Goal: Information Seeking & Learning: Learn about a topic

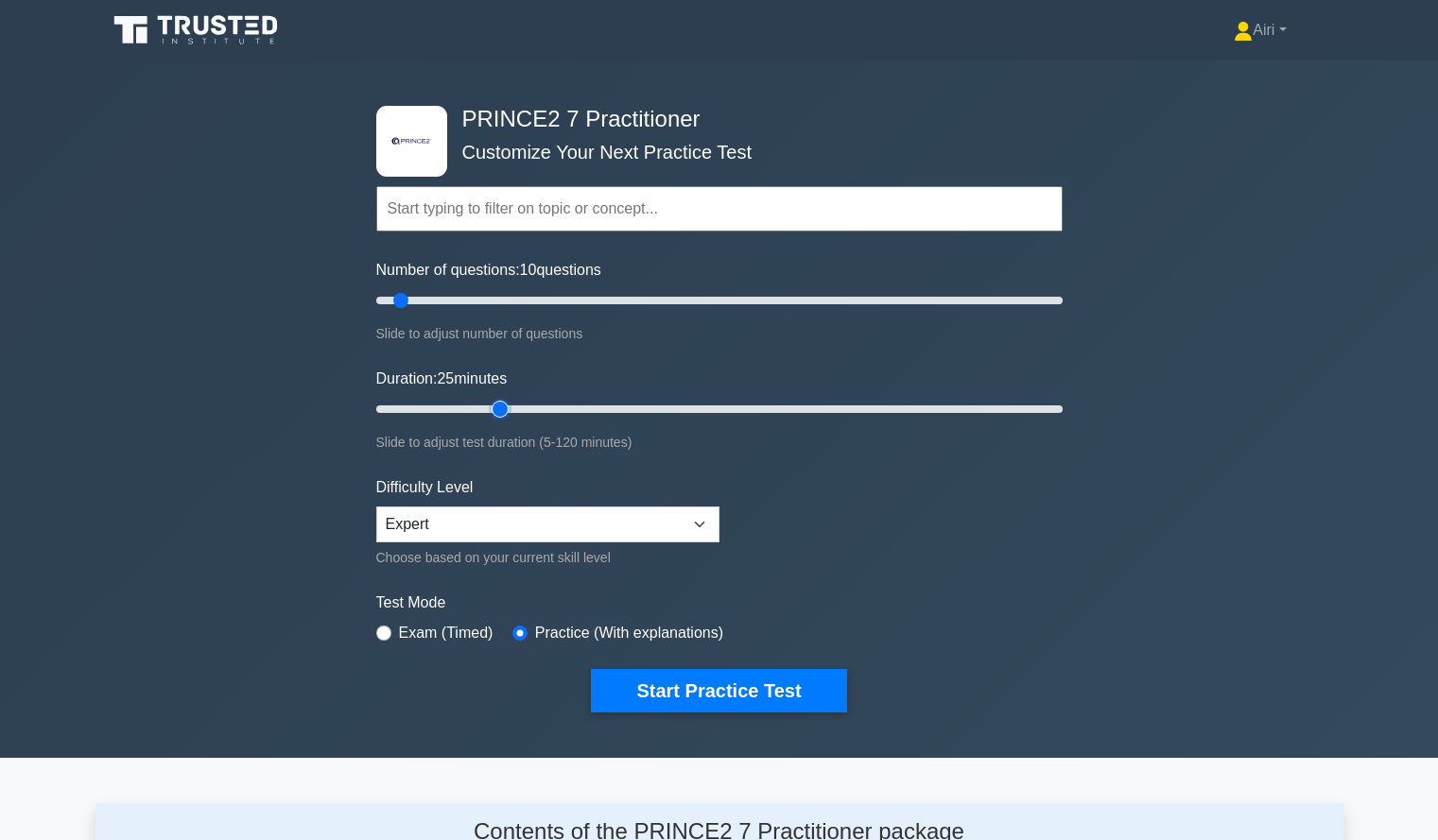
type input "25"
click at [505, 410] on input "Duration: 25 minutes" at bounding box center [719, 409] width 687 height 23
click at [798, 679] on button "Start Practice Test" at bounding box center [718, 691] width 255 height 44
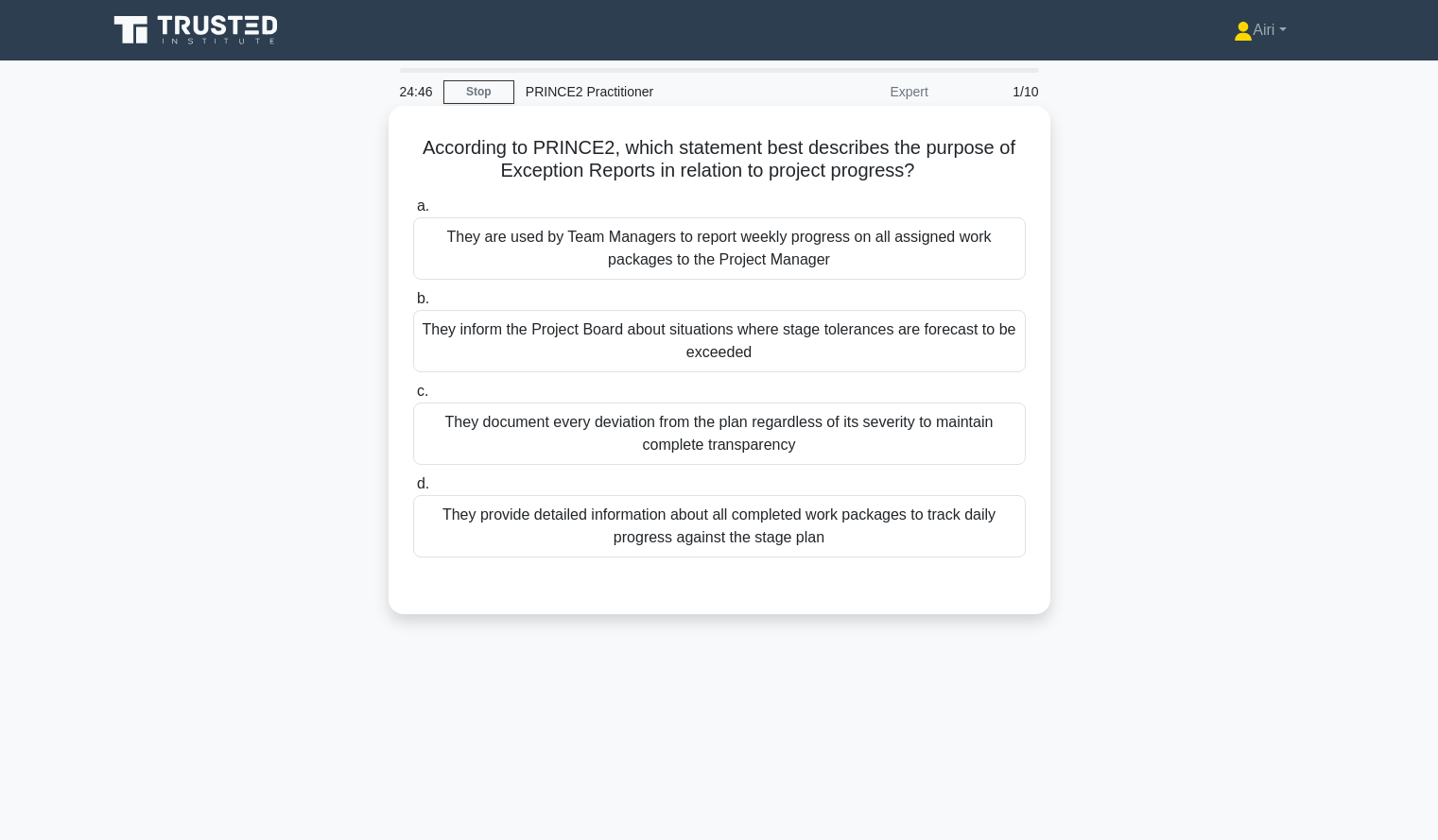
click at [1006, 344] on div "They inform the Project Board about situations where stage tolerances are forec…" at bounding box center [719, 341] width 613 height 62
click at [413, 305] on input "b. They inform the Project Board about situations where stage tolerances are fo…" at bounding box center [413, 299] width 0 height 12
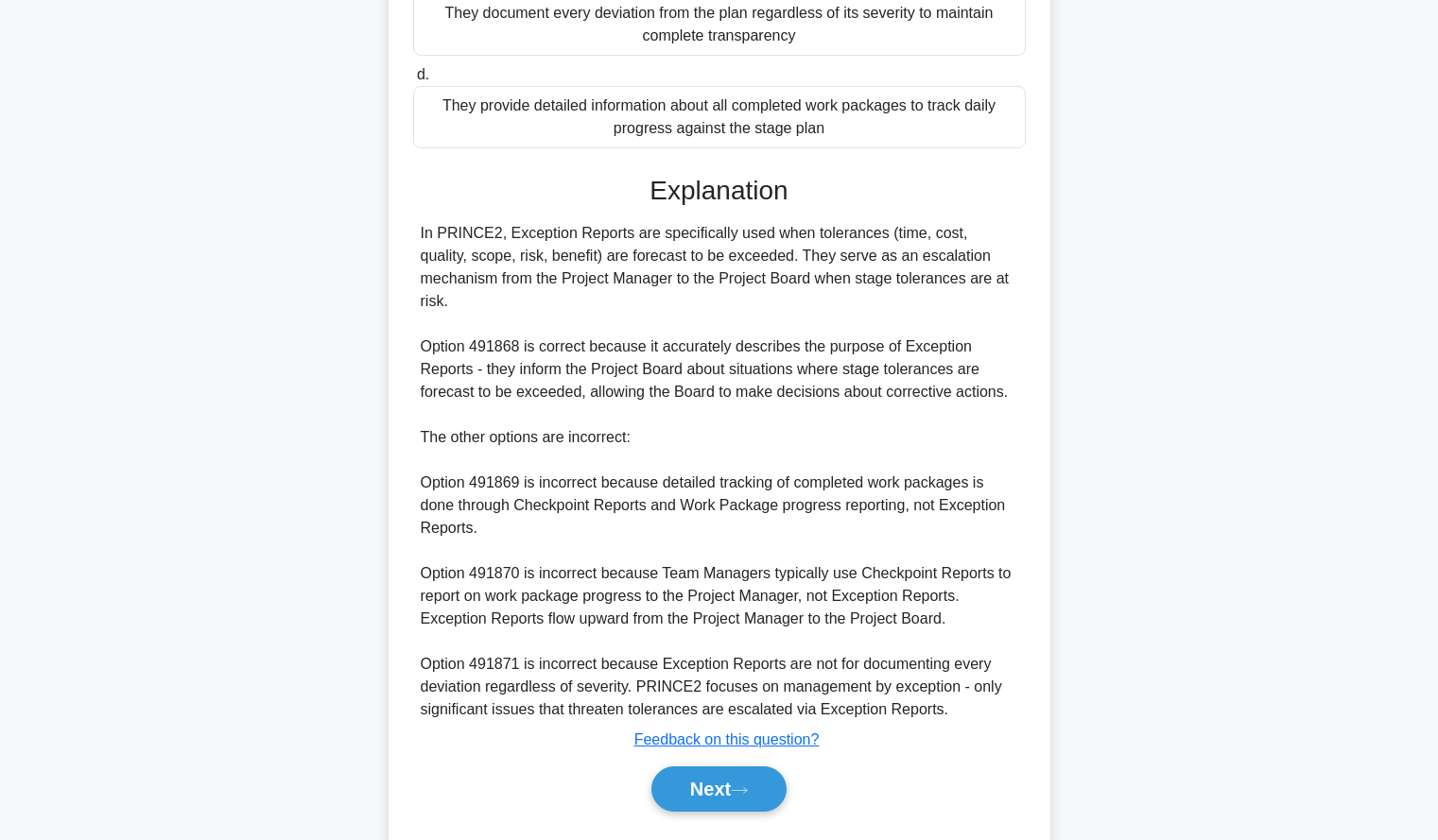
scroll to position [439, 0]
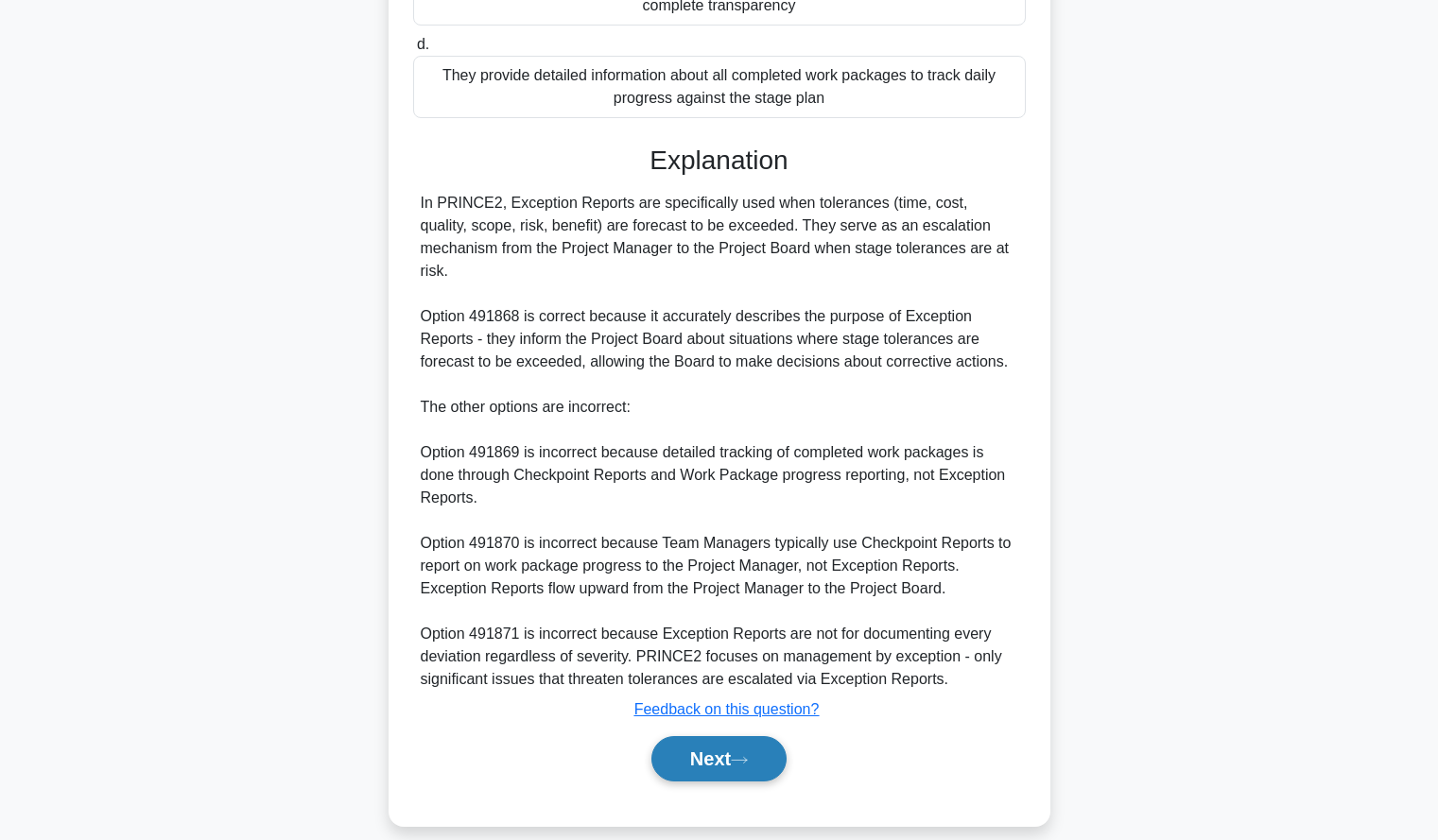
click at [684, 736] on button "Next" at bounding box center [719, 758] width 135 height 45
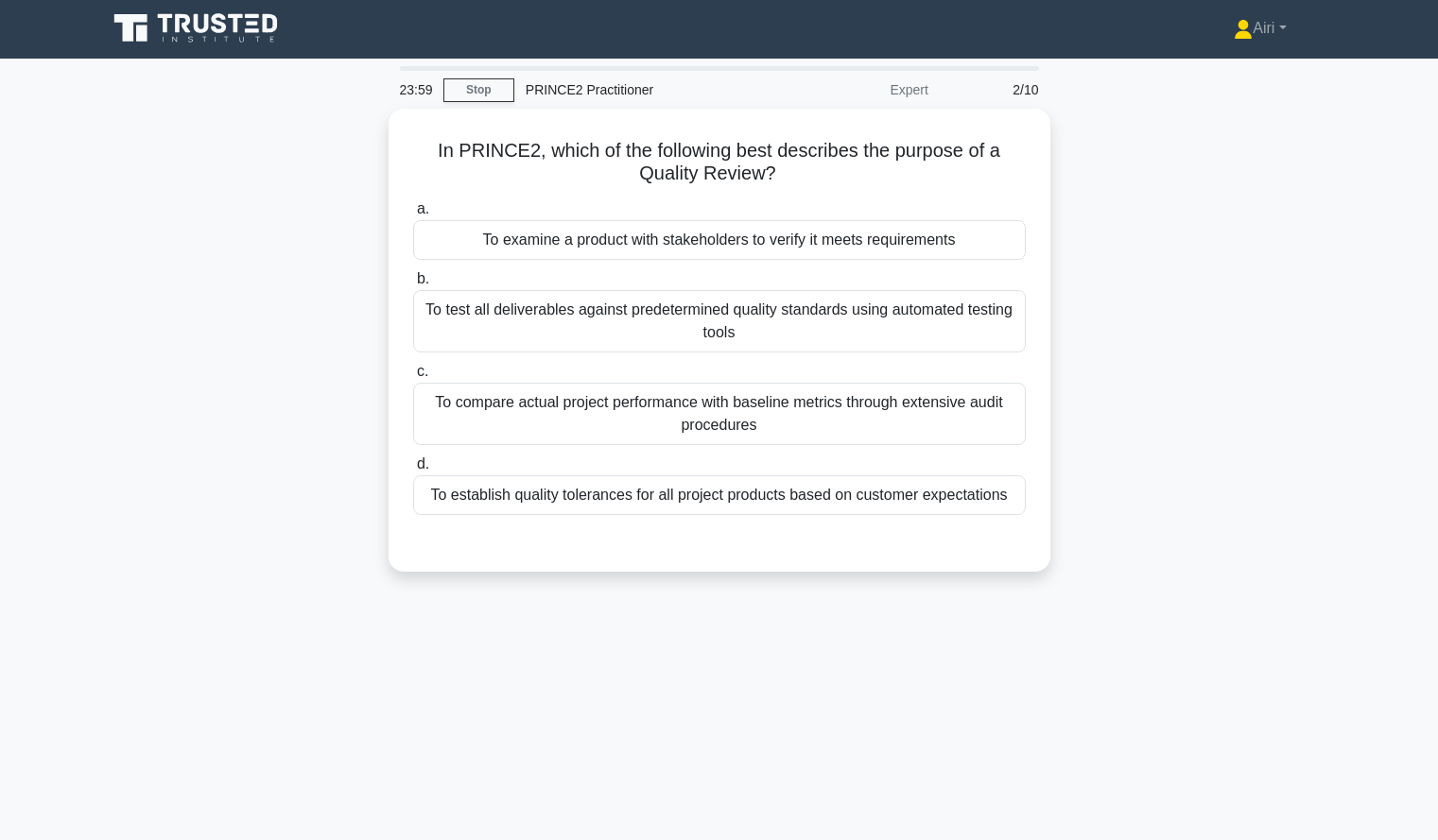
scroll to position [3, 0]
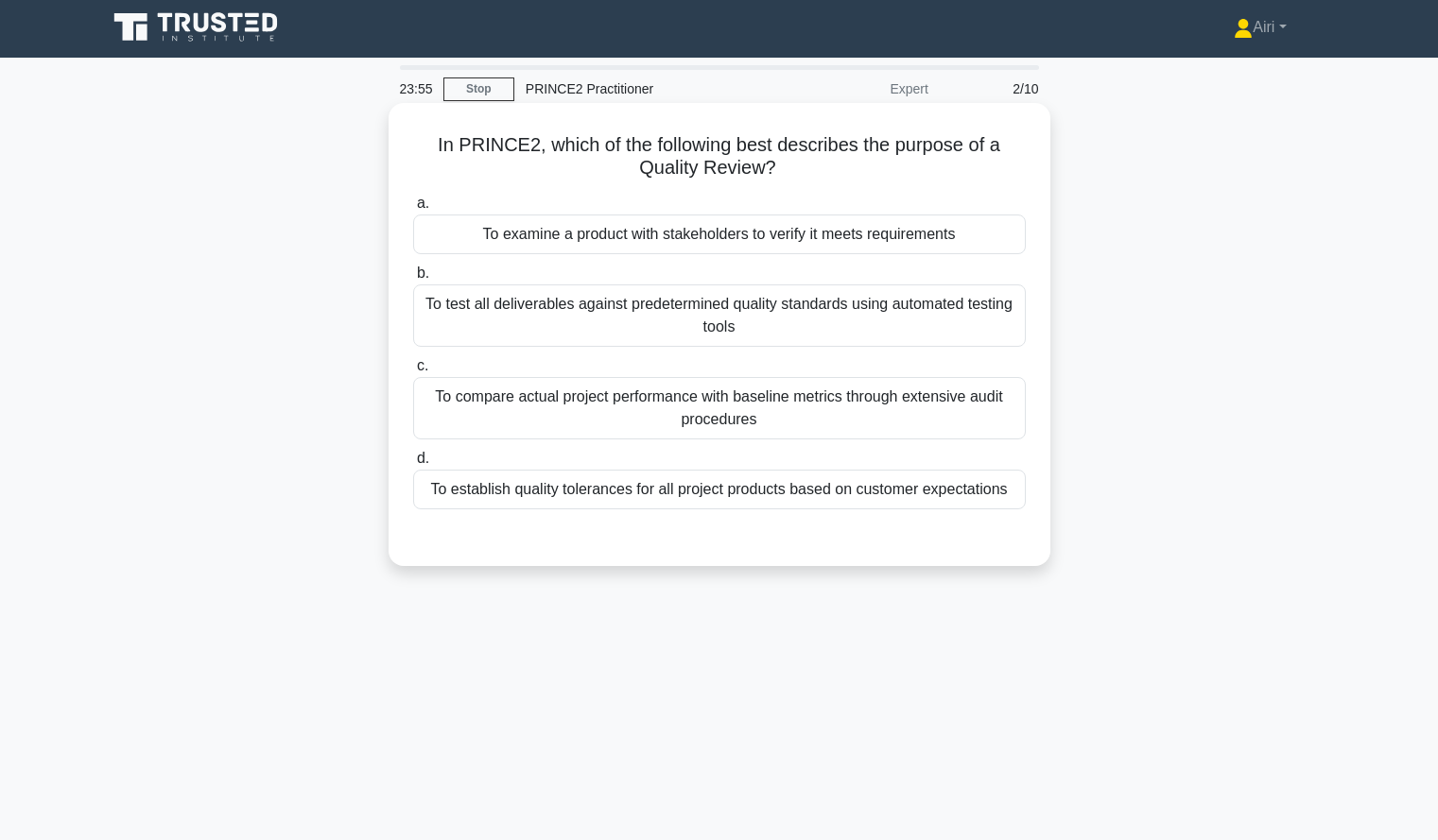
click at [963, 230] on div "To examine a product with stakeholders to verify it meets requirements" at bounding box center [719, 235] width 613 height 40
click at [413, 210] on input "a. To examine a product with stakeholders to verify it meets requirements" at bounding box center [413, 204] width 0 height 12
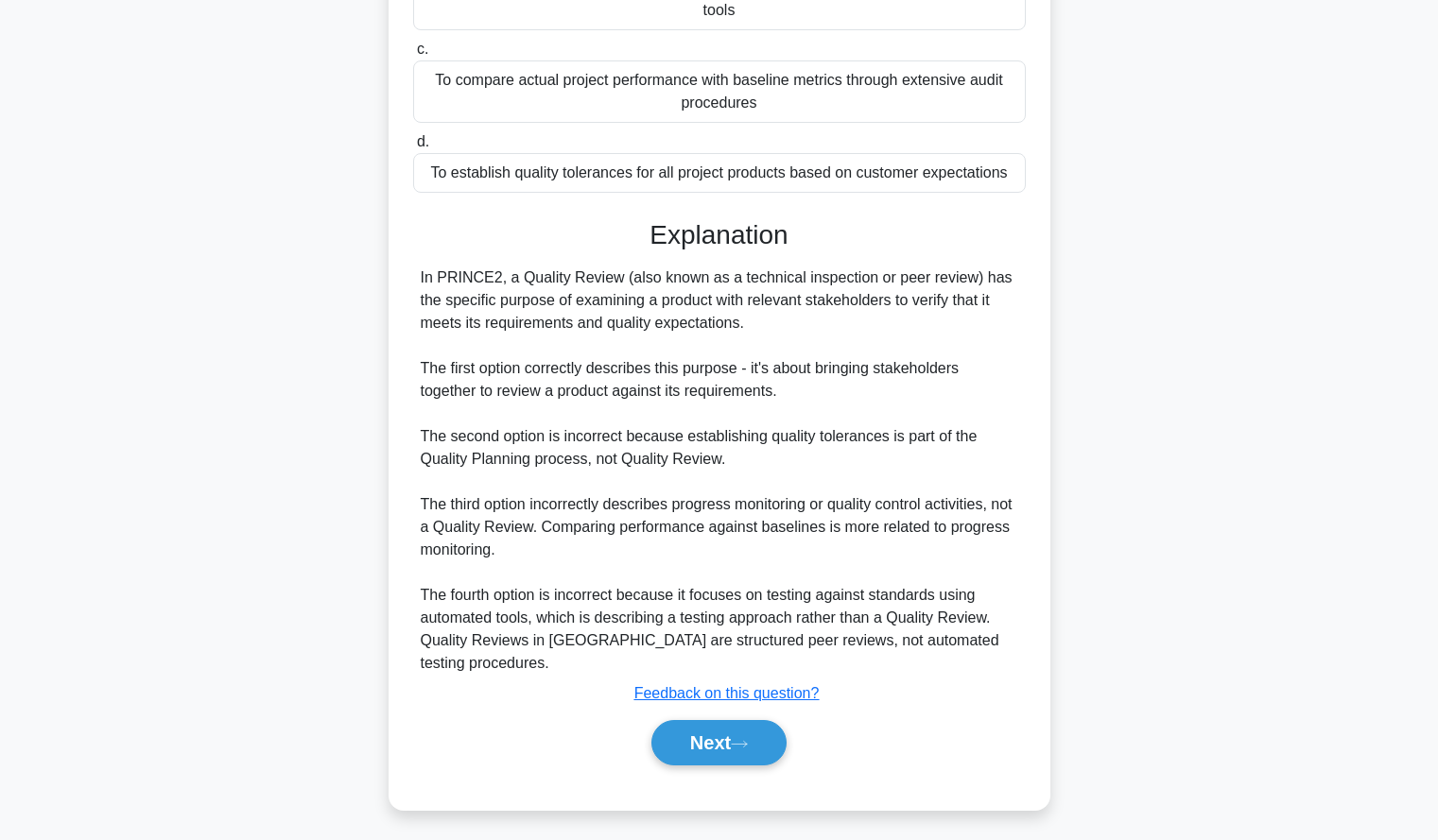
scroll to position [326, 0]
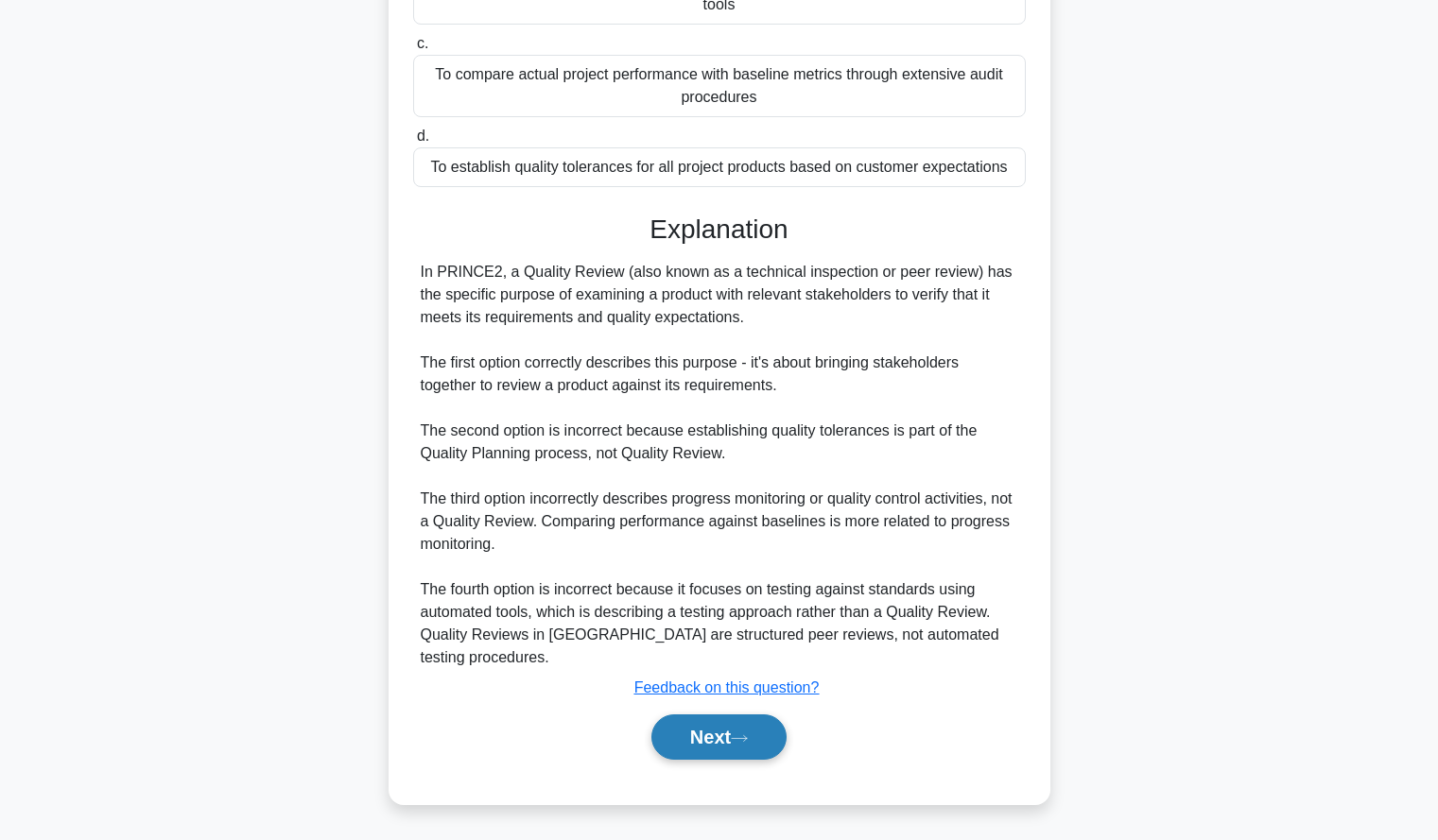
click at [721, 738] on button "Next" at bounding box center [719, 736] width 135 height 45
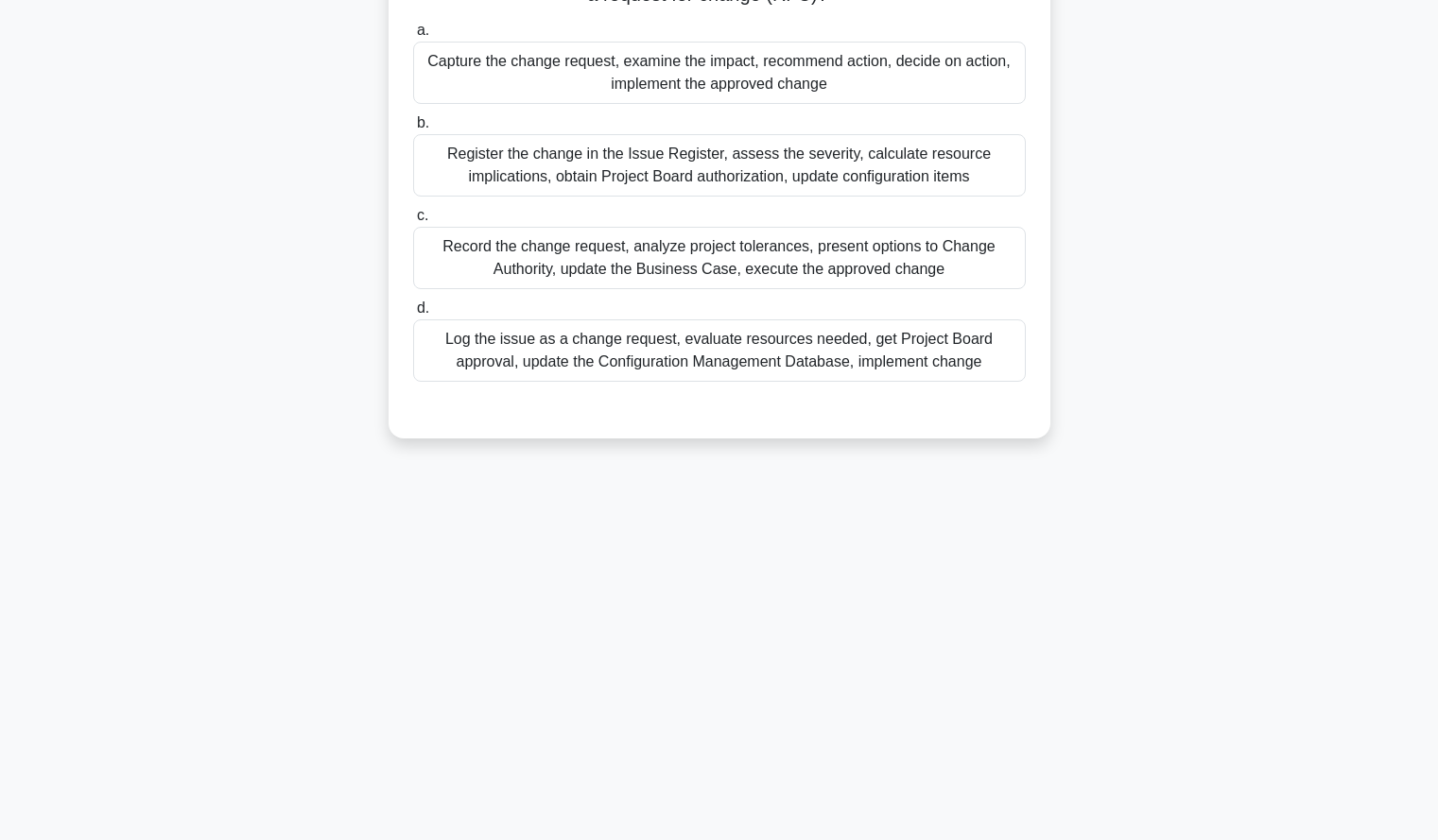
scroll to position [0, 0]
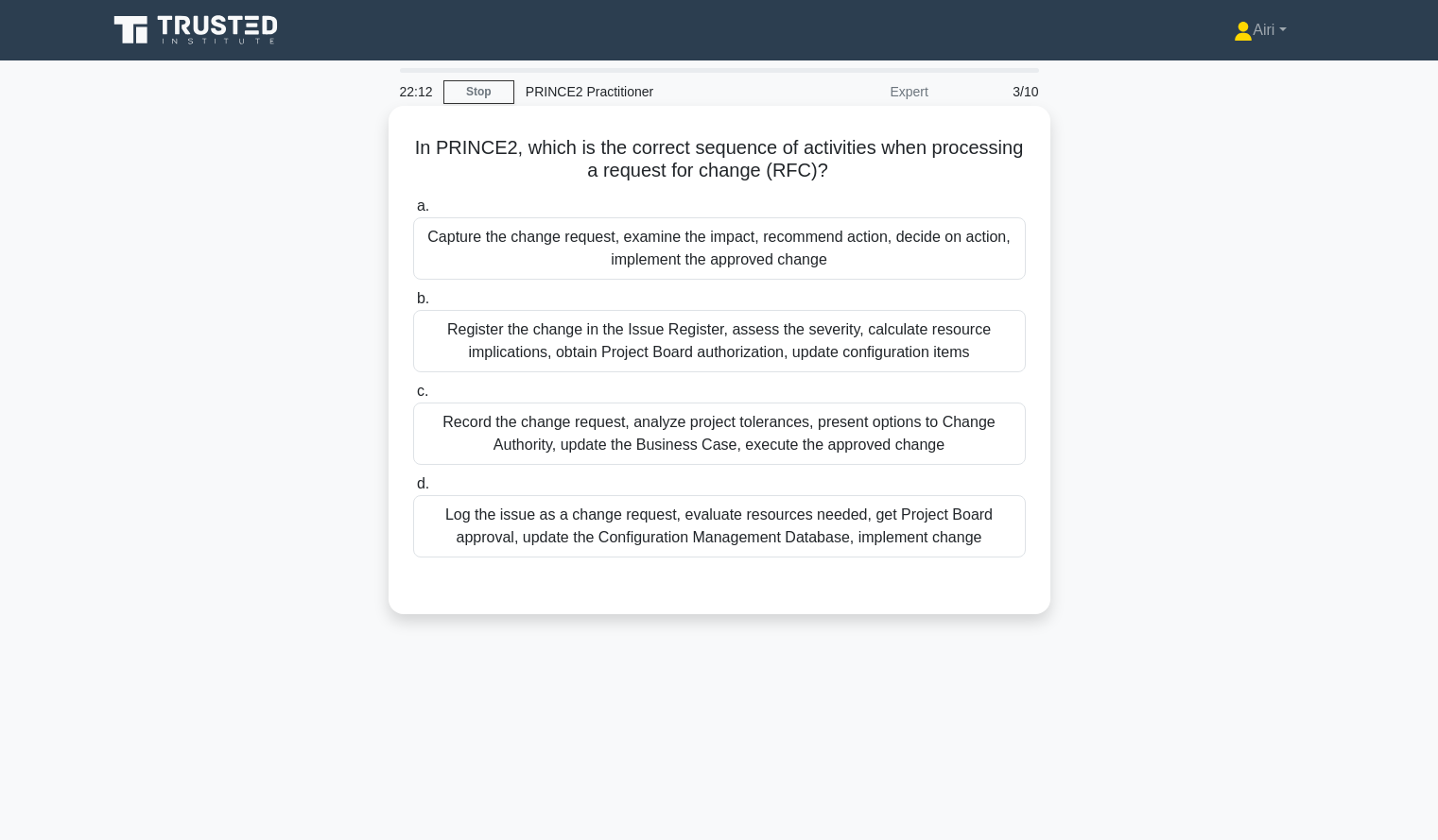
click at [1002, 263] on div "Capture the change request, examine the impact, recommend action, decide on act…" at bounding box center [719, 249] width 613 height 62
click at [413, 213] on input "a. Capture the change request, examine the impact, recommend action, decide on …" at bounding box center [413, 207] width 0 height 12
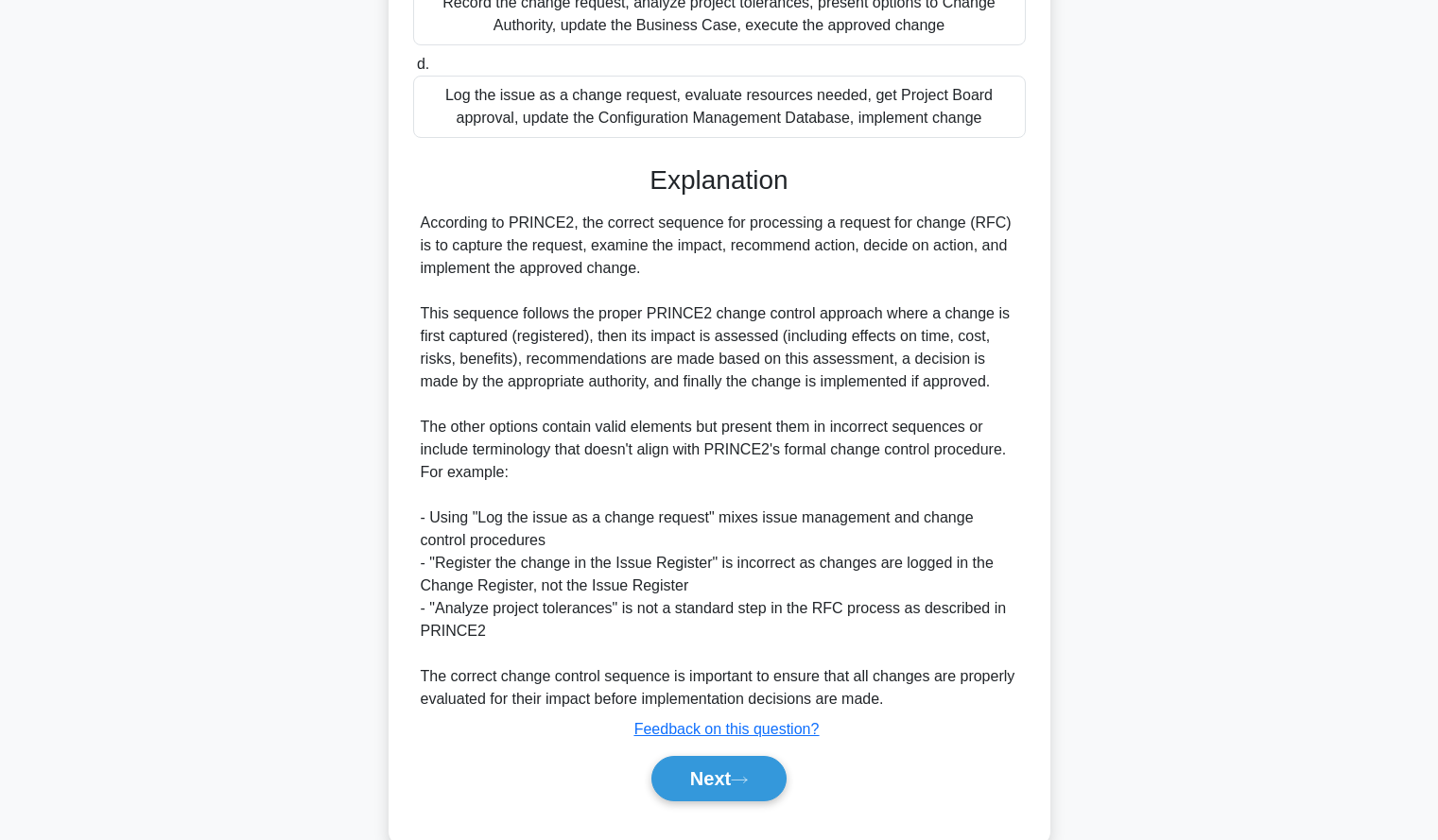
scroll to position [425, 0]
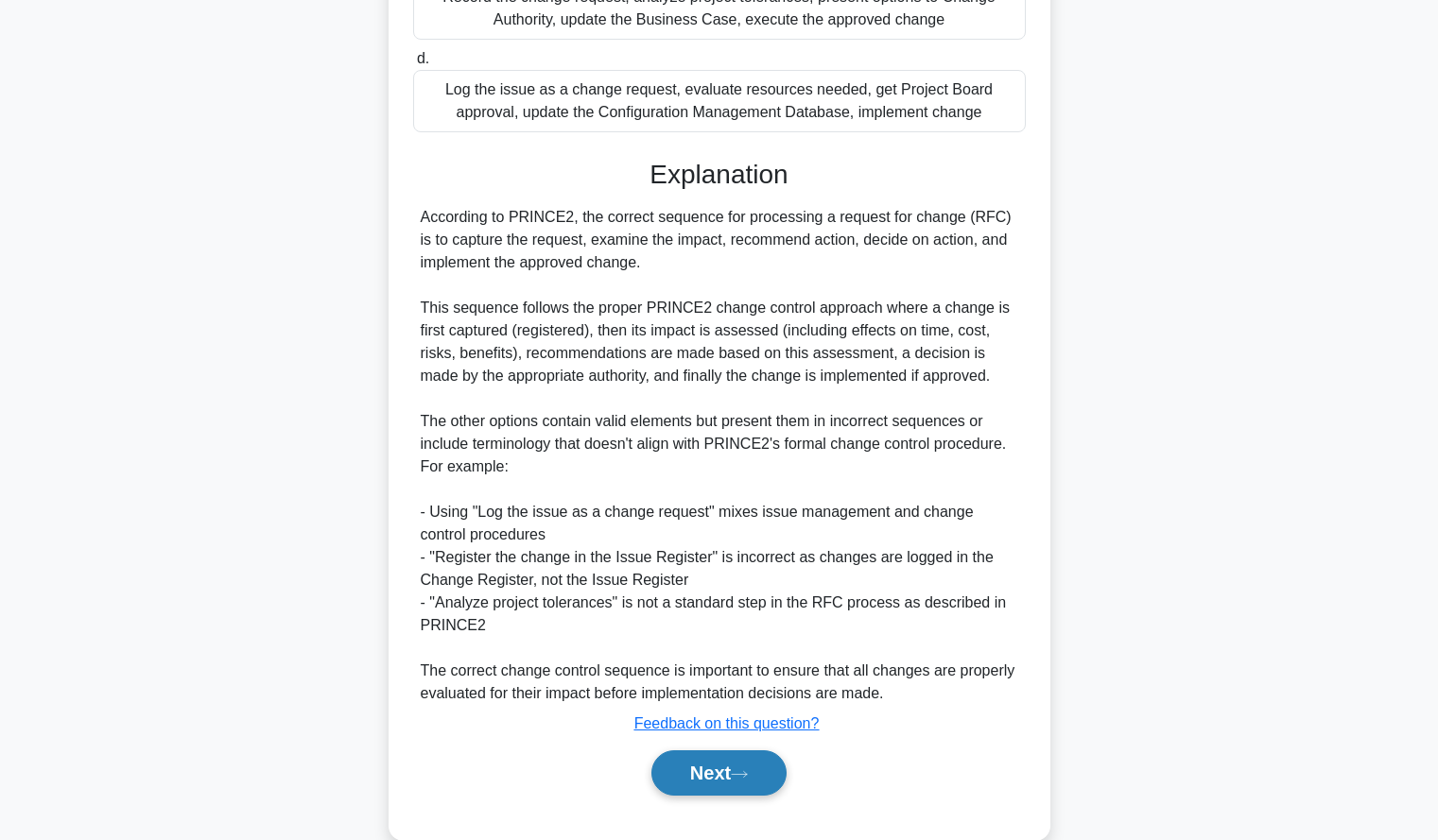
click at [711, 777] on button "Next" at bounding box center [719, 772] width 135 height 45
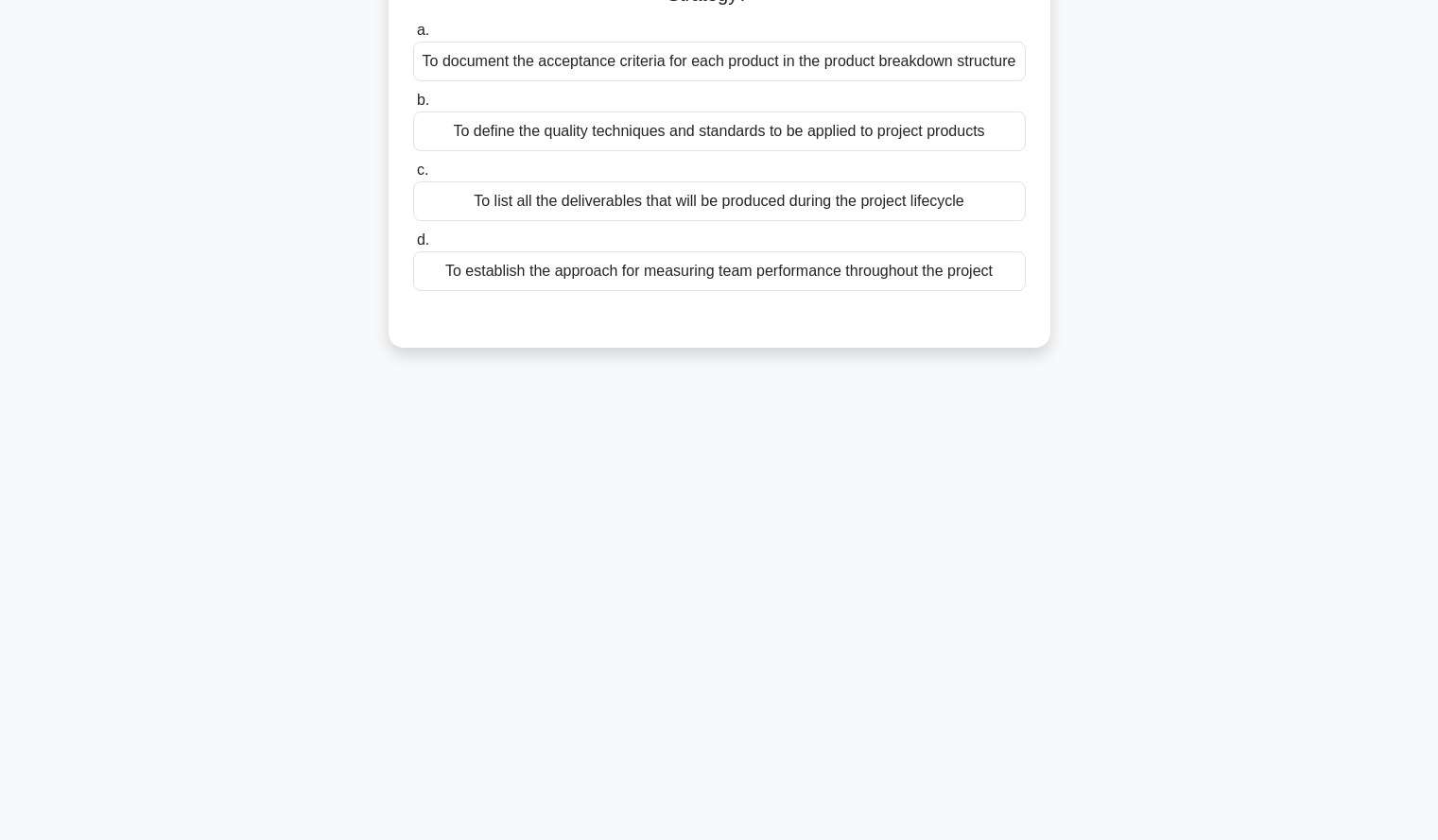
scroll to position [0, 0]
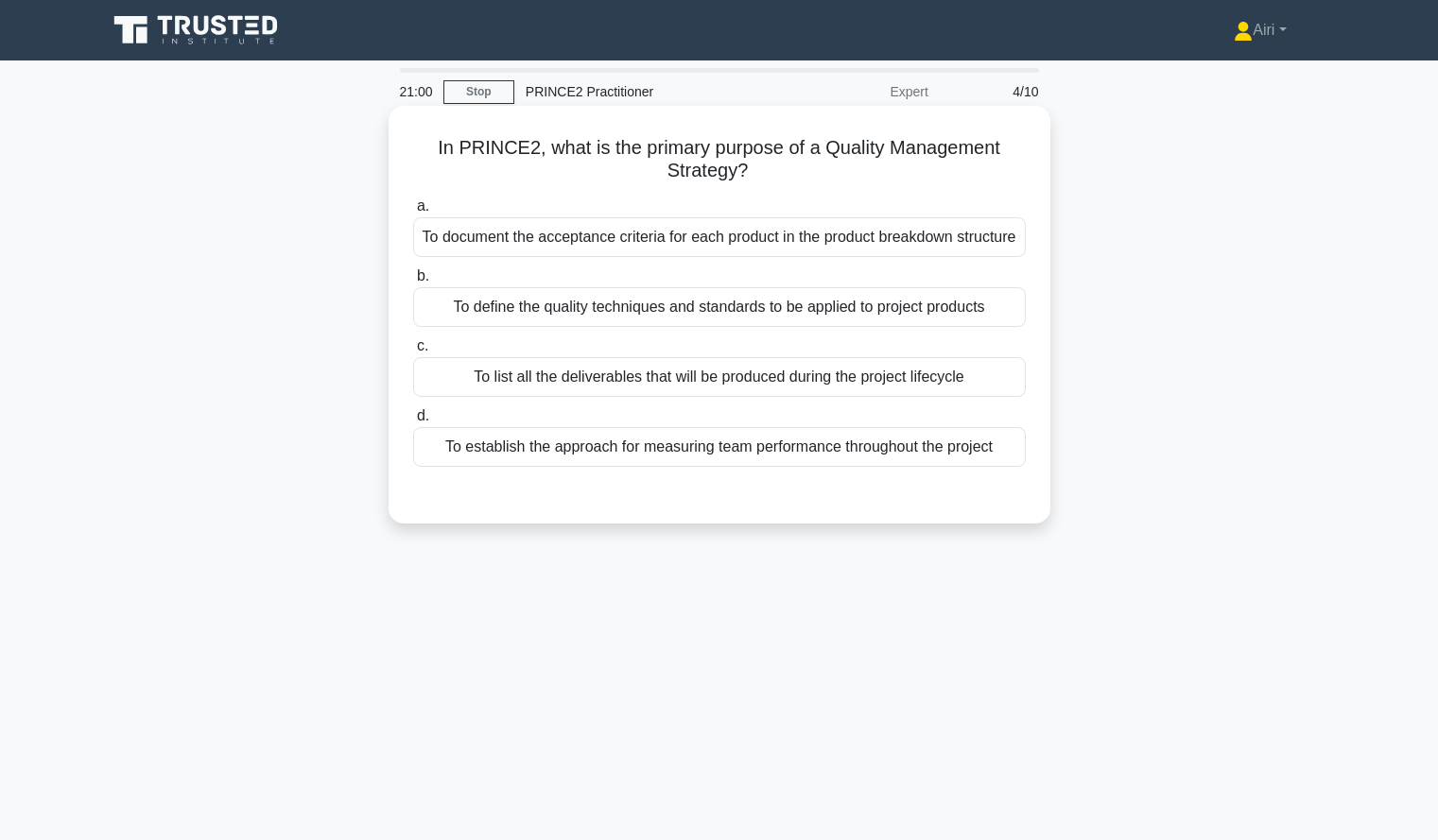
click at [987, 327] on div "To define the quality techniques and standards to be applied to project products" at bounding box center [719, 308] width 613 height 40
click at [413, 283] on input "b. To define the quality techniques and standards to be applied to project prod…" at bounding box center [413, 277] width 0 height 12
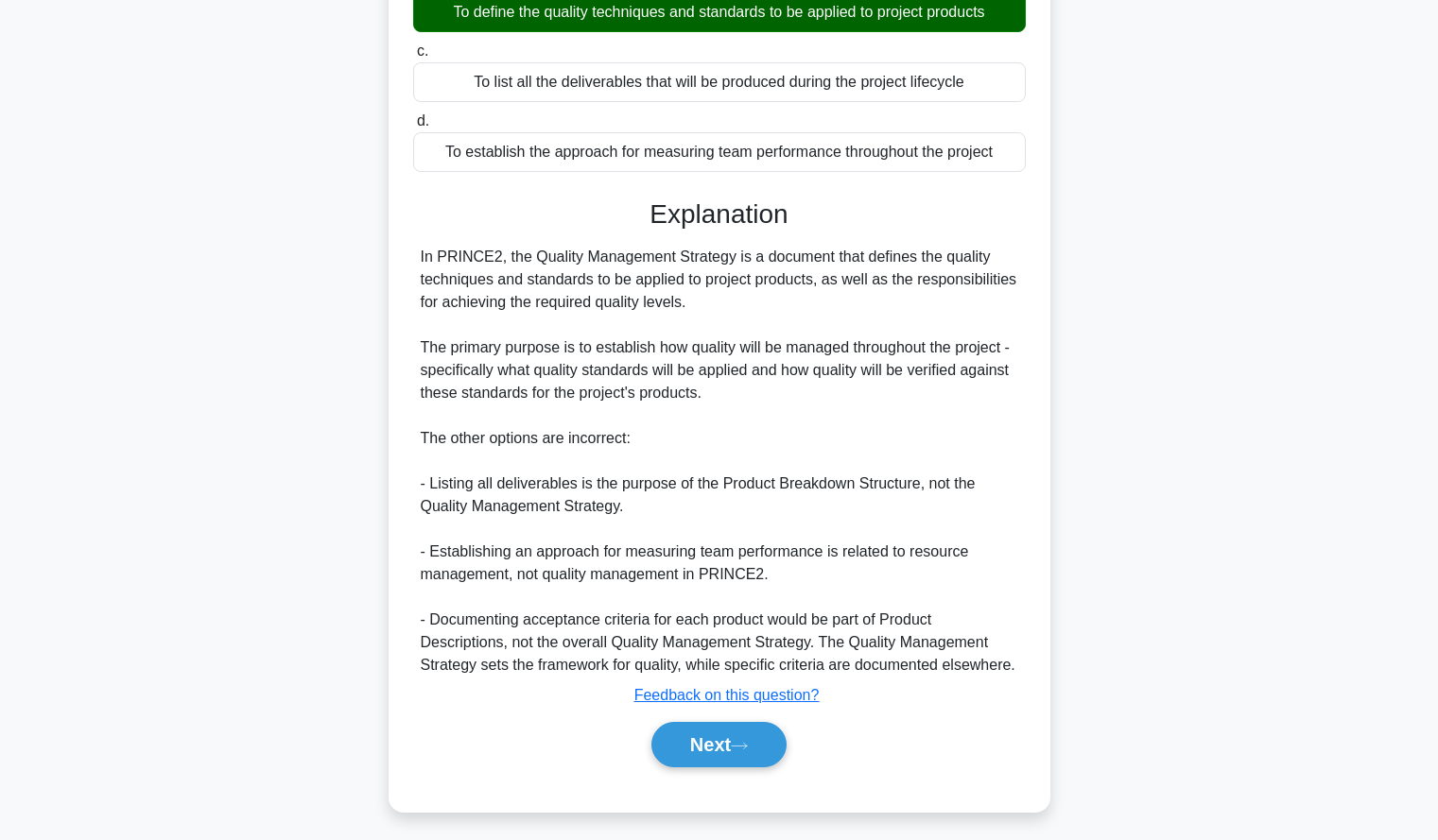
scroll to position [326, 0]
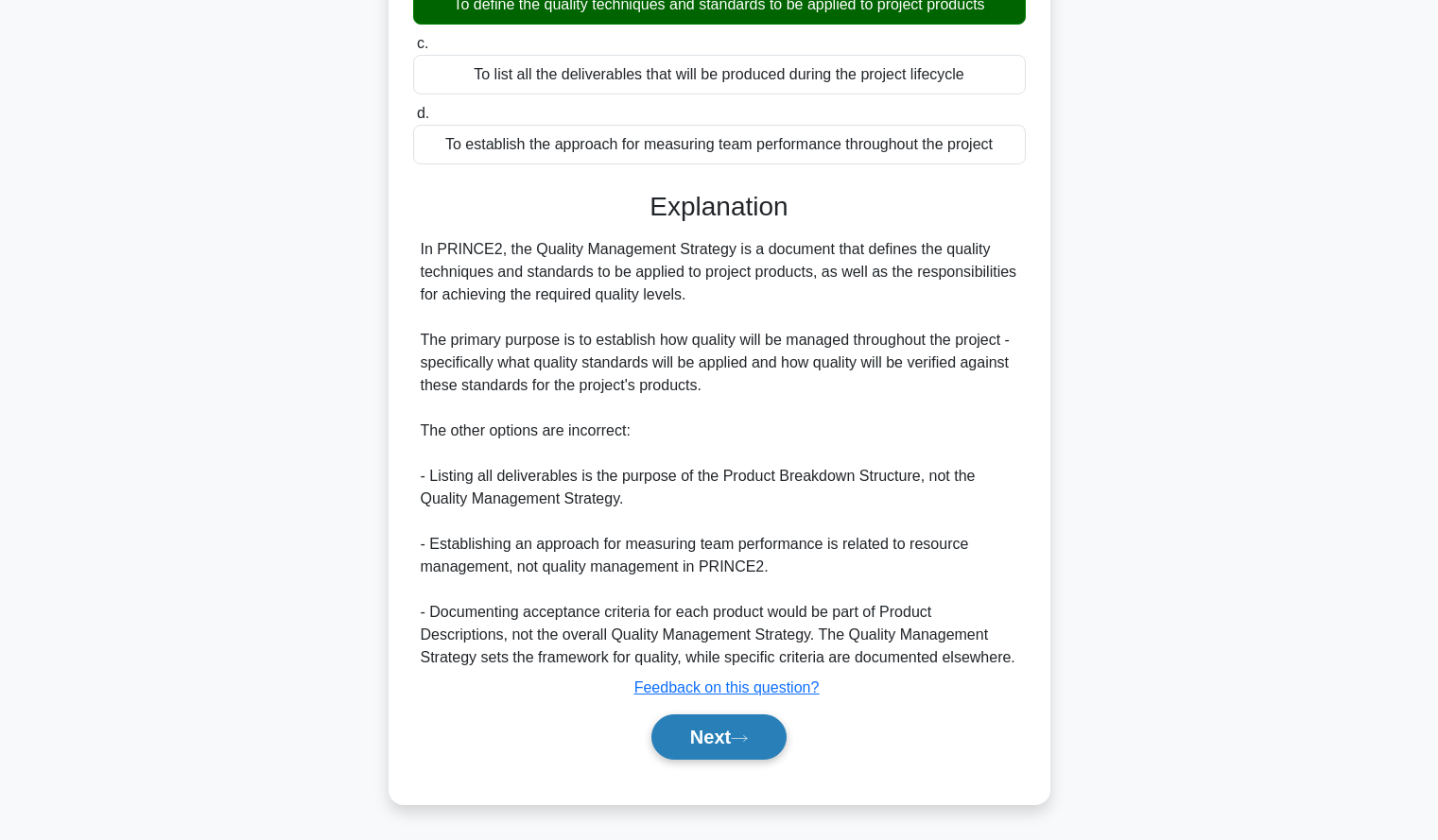
click at [738, 721] on button "Next" at bounding box center [719, 736] width 135 height 45
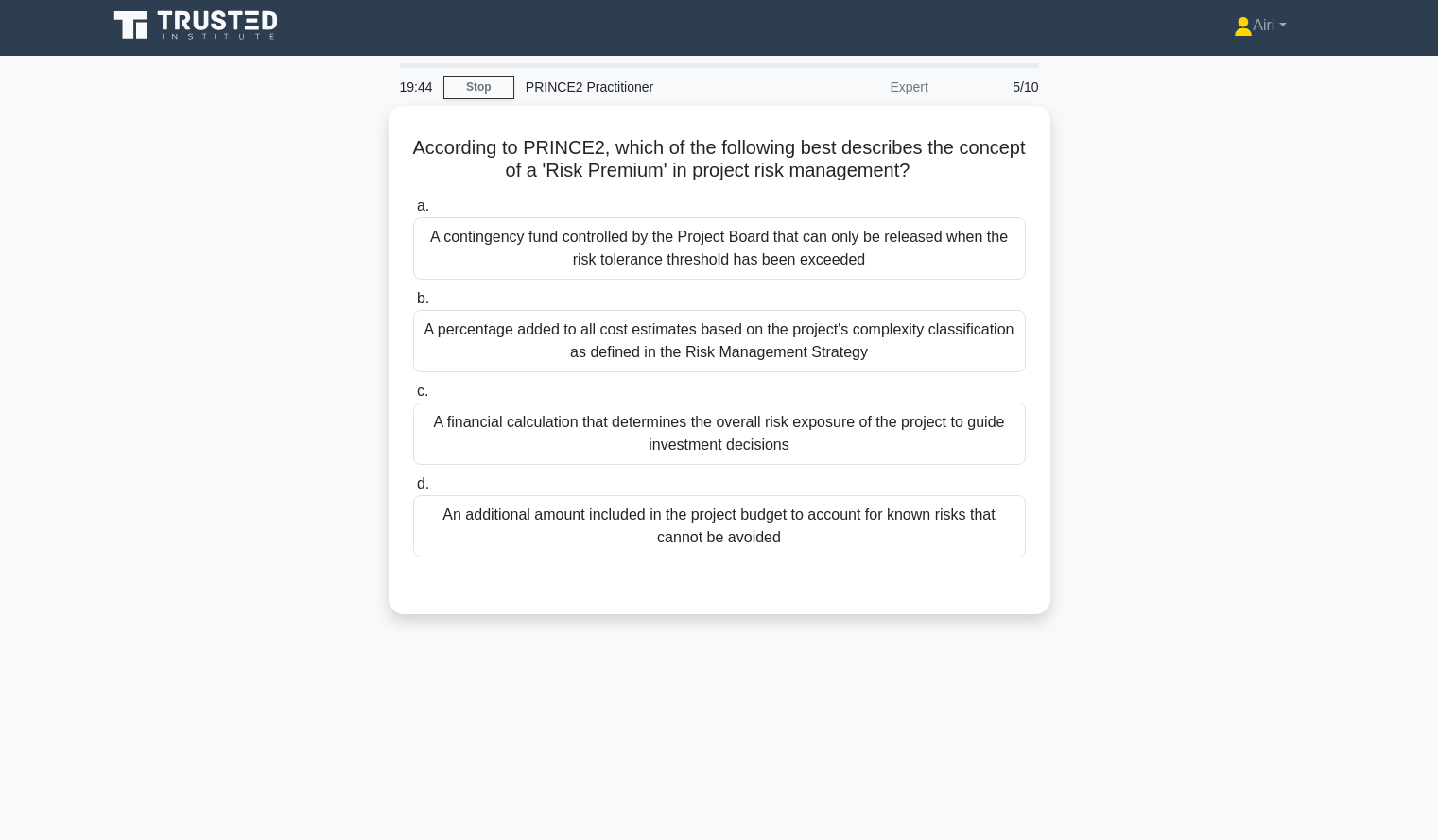
scroll to position [4, 0]
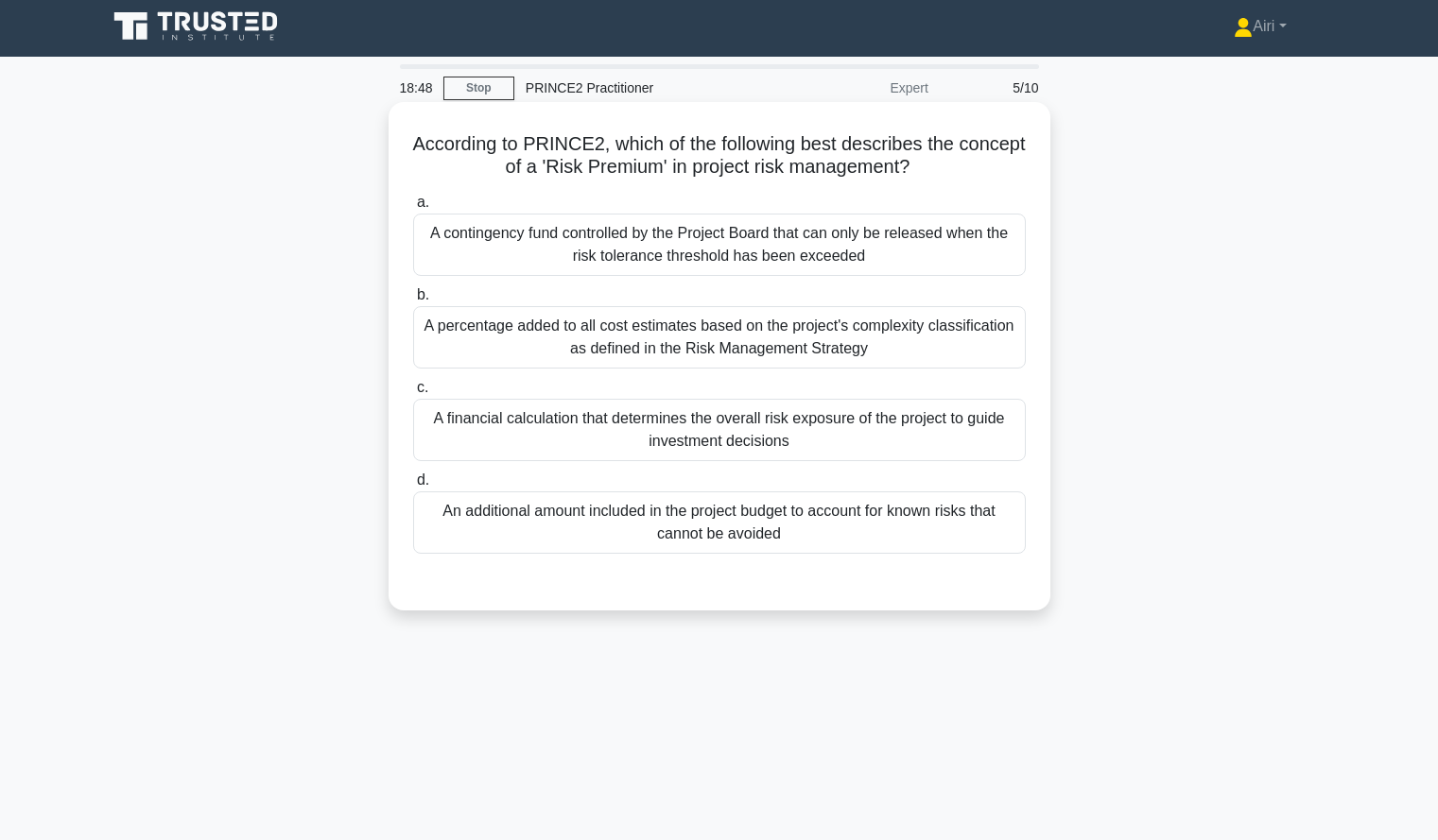
click at [914, 513] on div "An additional amount included in the project budget to account for known risks …" at bounding box center [719, 522] width 613 height 62
click at [413, 486] on input "d. An additional amount included in the project budget to account for known ris…" at bounding box center [413, 480] width 0 height 12
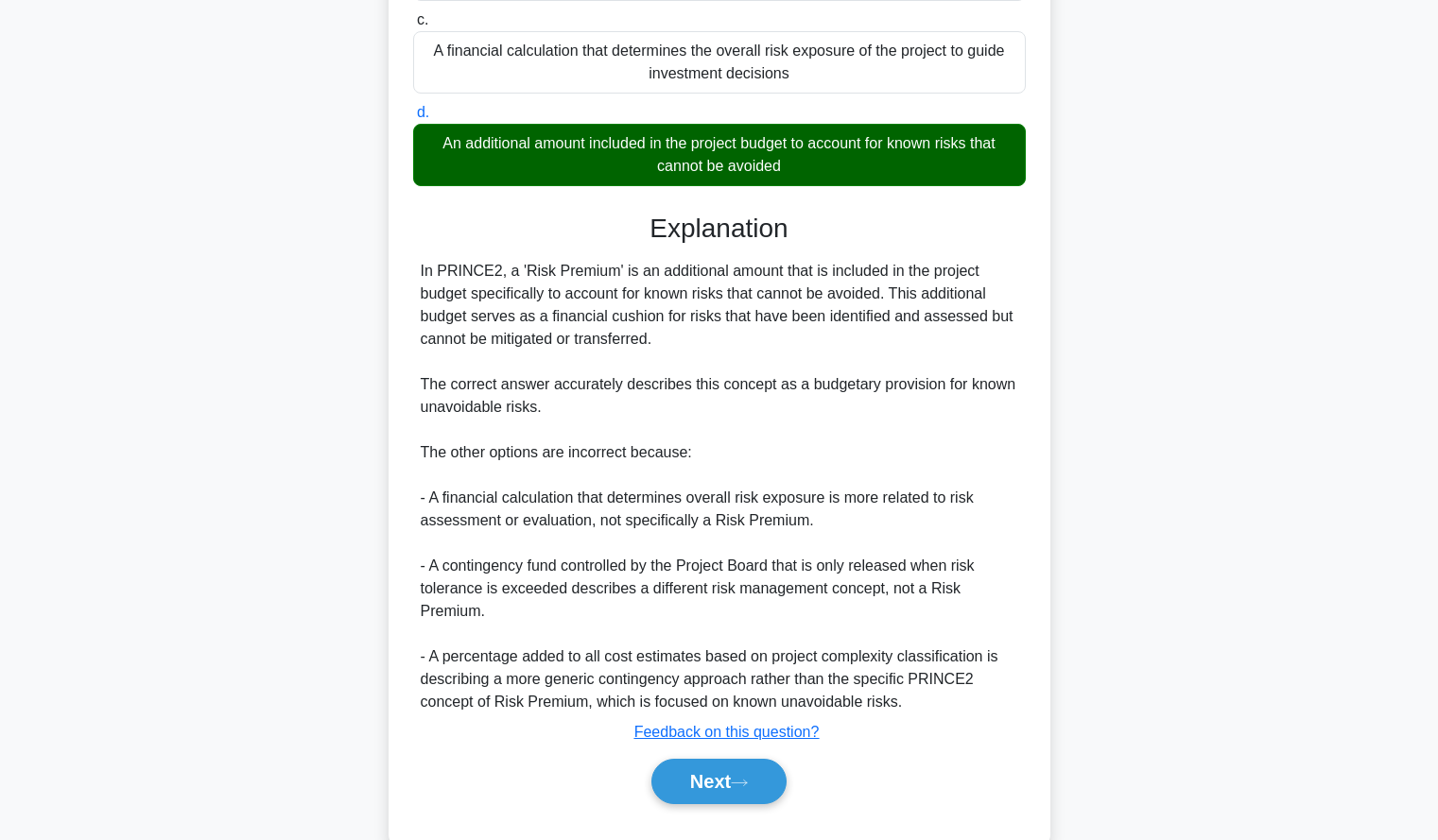
scroll to position [417, 0]
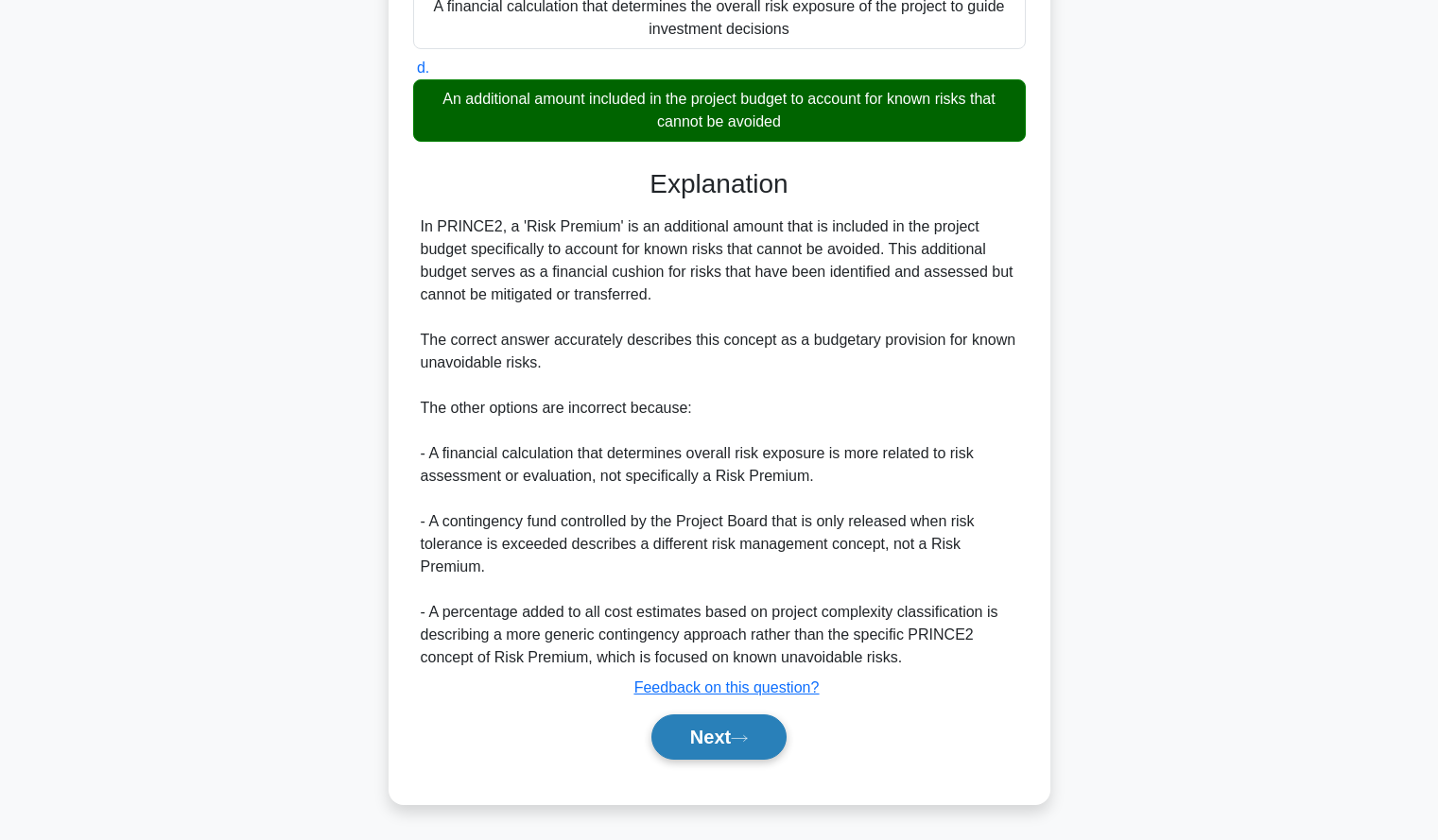
click at [678, 733] on button "Next" at bounding box center [719, 736] width 135 height 45
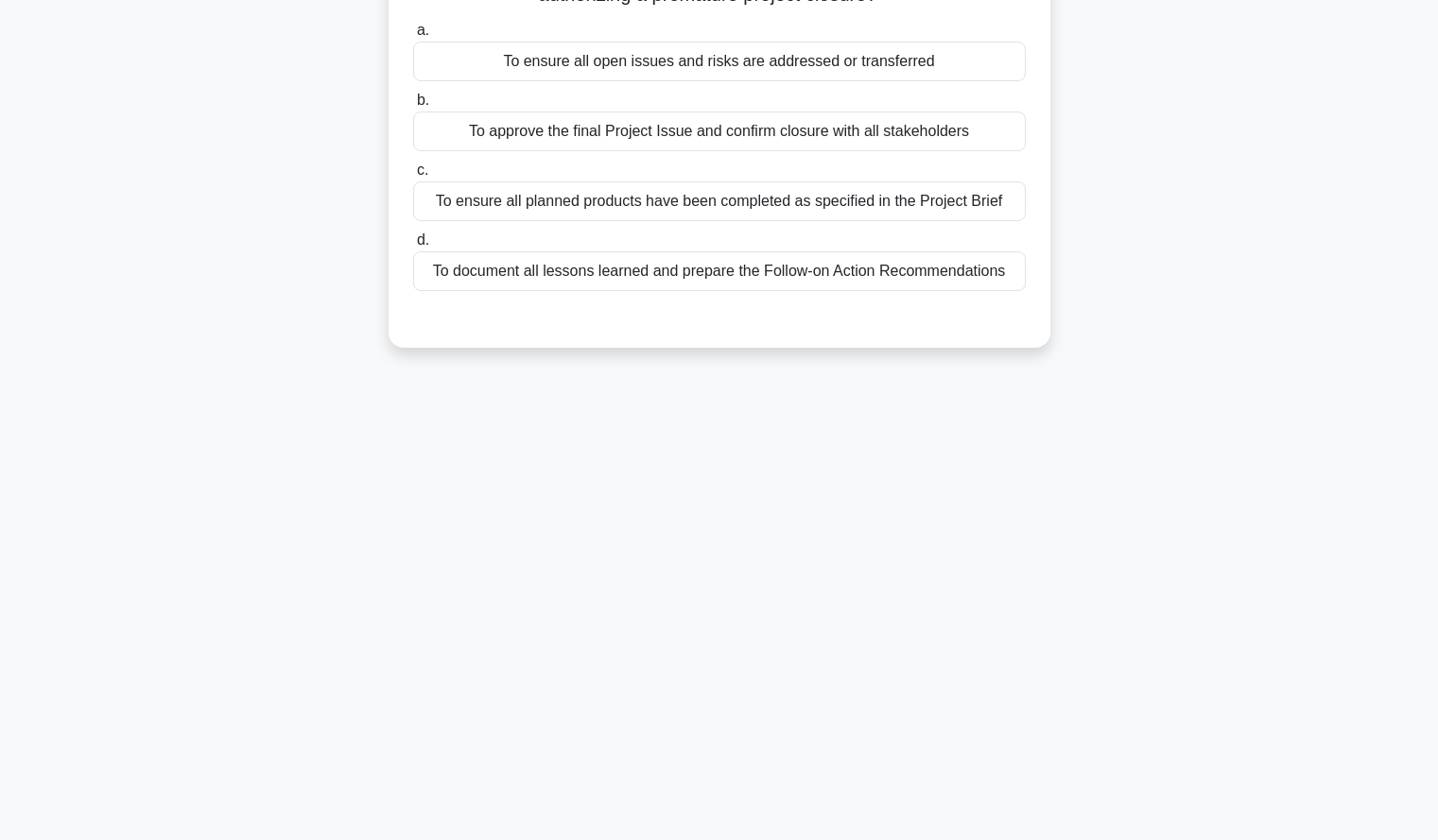
scroll to position [0, 0]
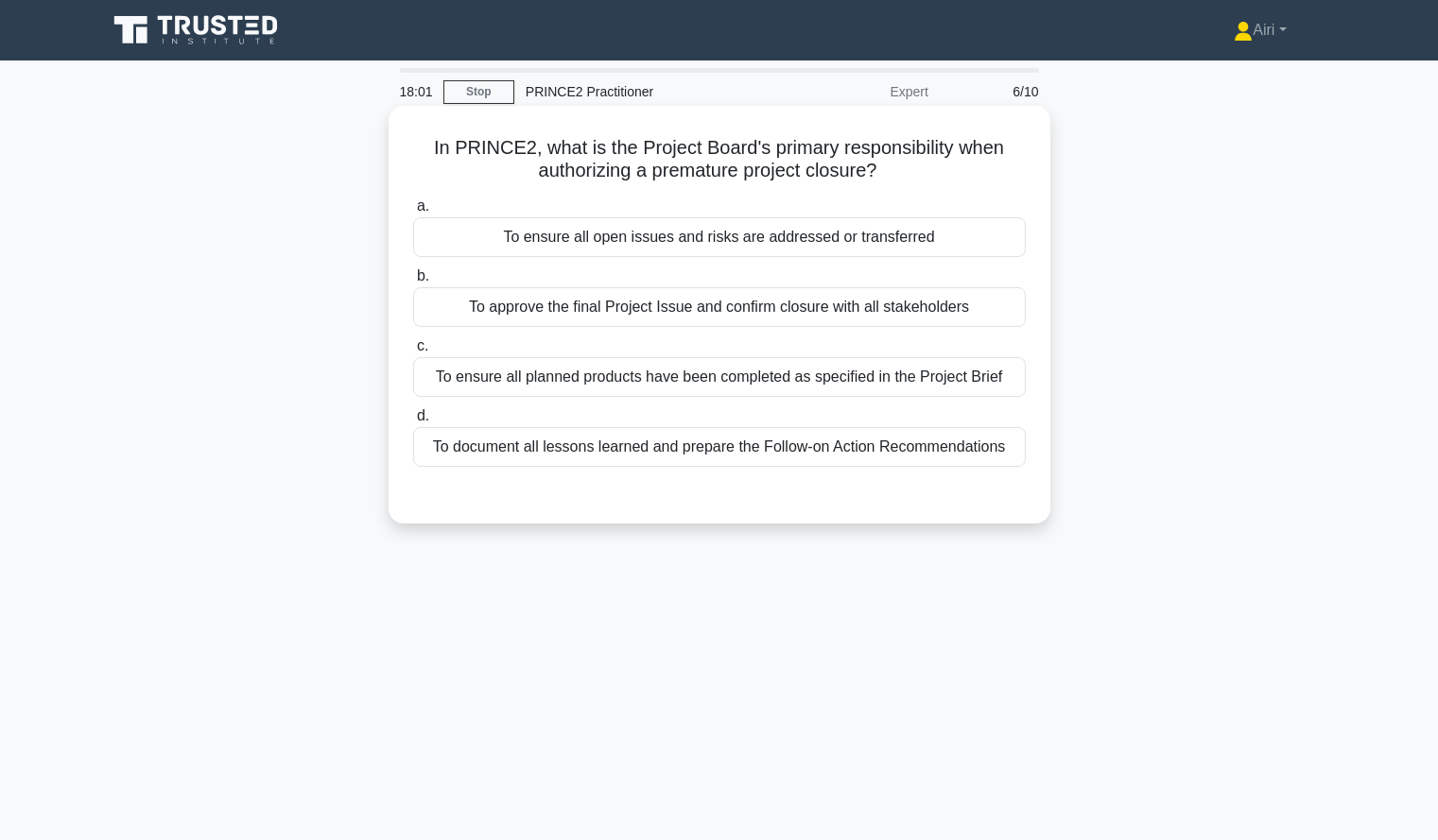
click at [993, 236] on div "To ensure all open issues and risks are addressed or transferred" at bounding box center [719, 238] width 613 height 40
click at [413, 213] on input "a. To ensure all open issues and risks are addressed or transferred" at bounding box center [413, 207] width 0 height 12
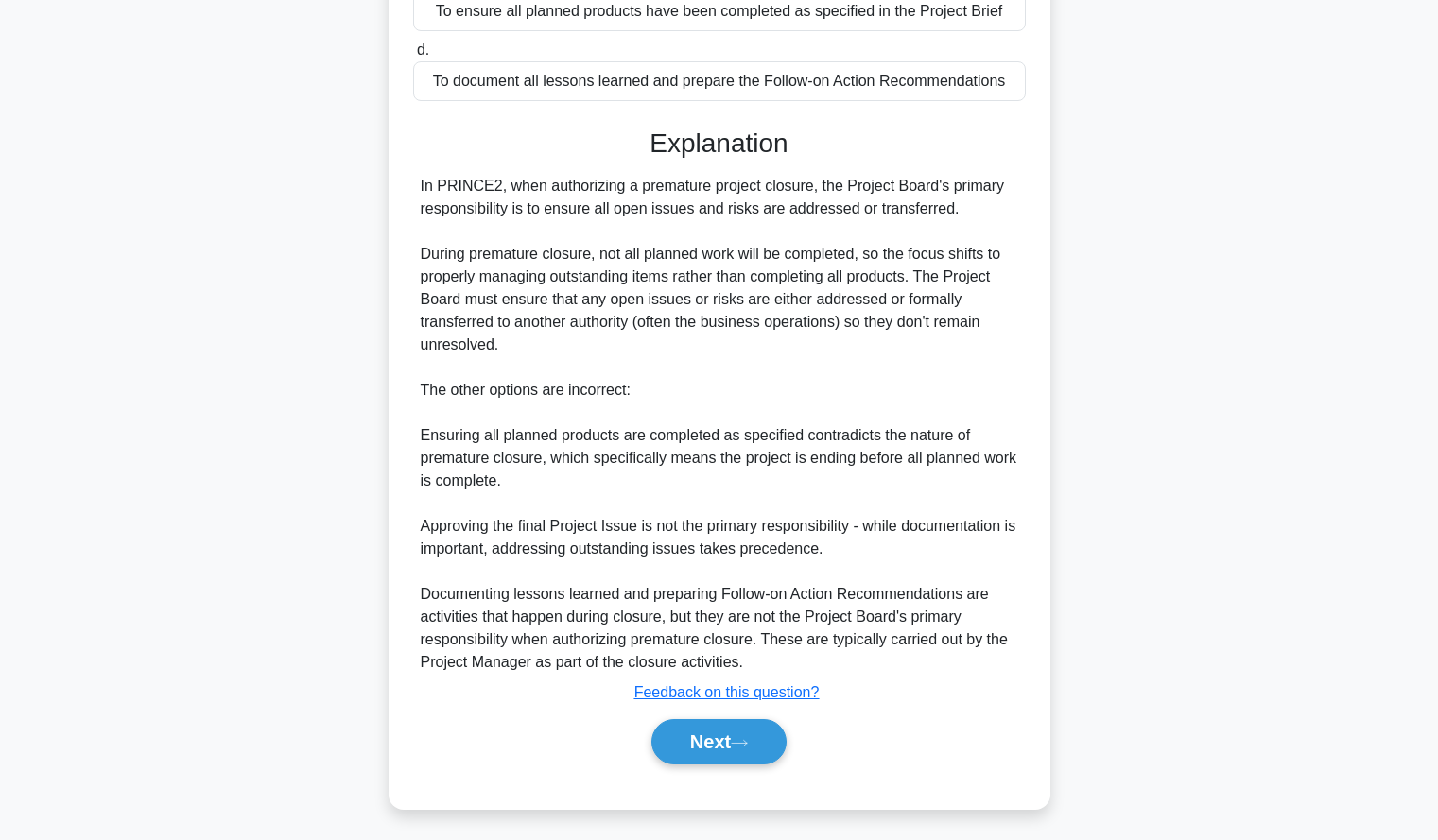
scroll to position [372, 0]
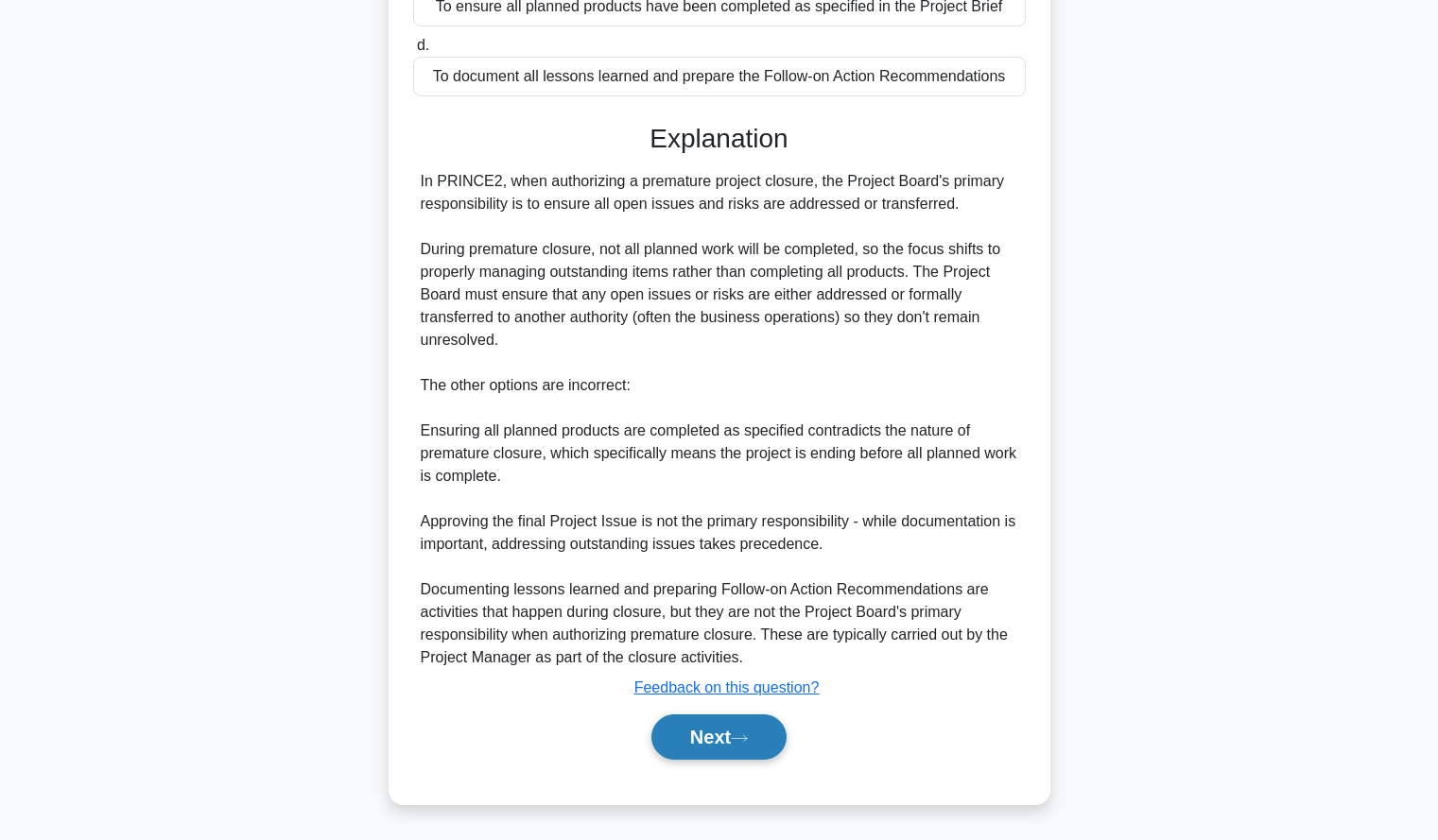
click at [693, 730] on button "Next" at bounding box center [719, 736] width 135 height 45
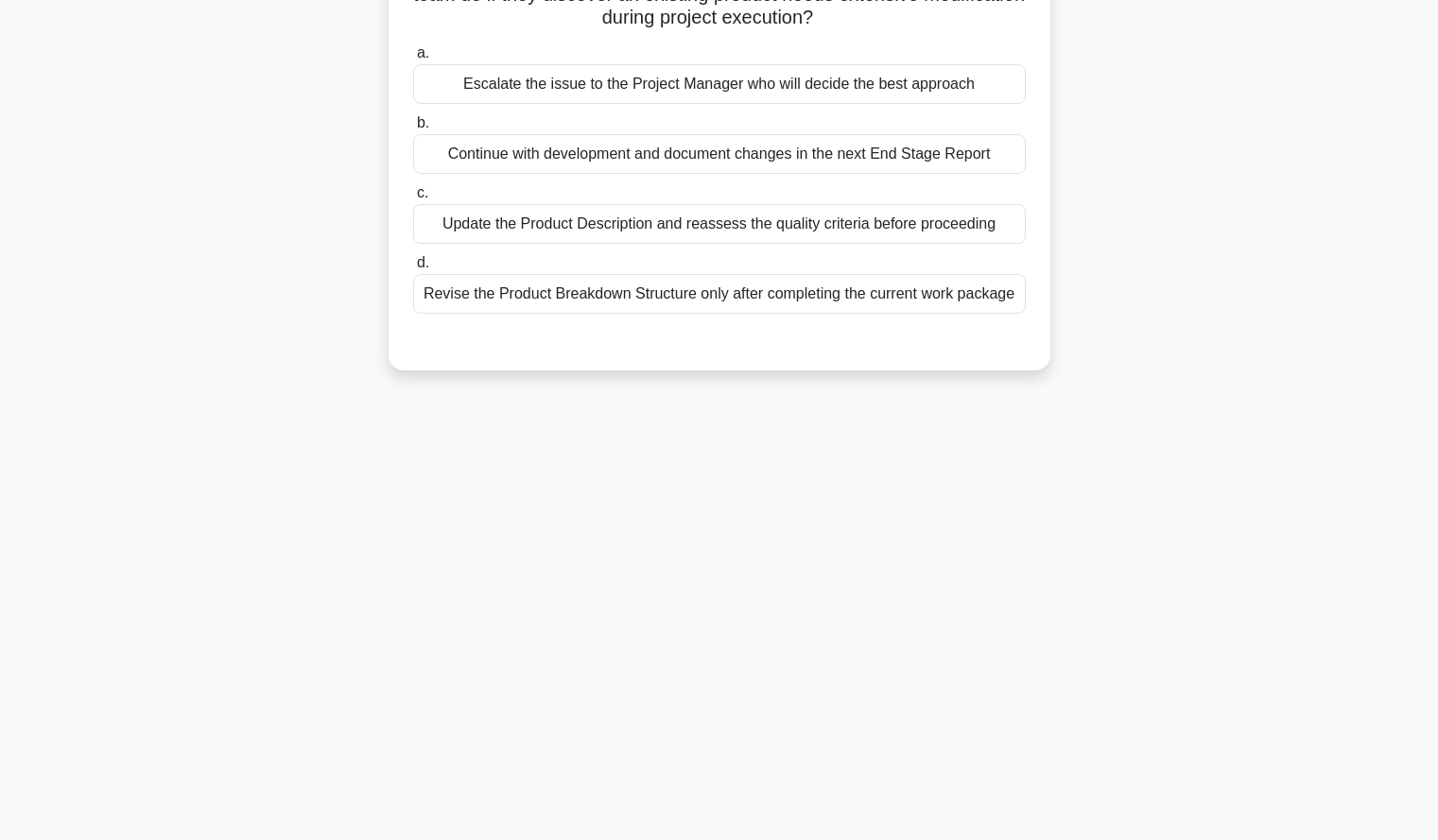
scroll to position [0, 0]
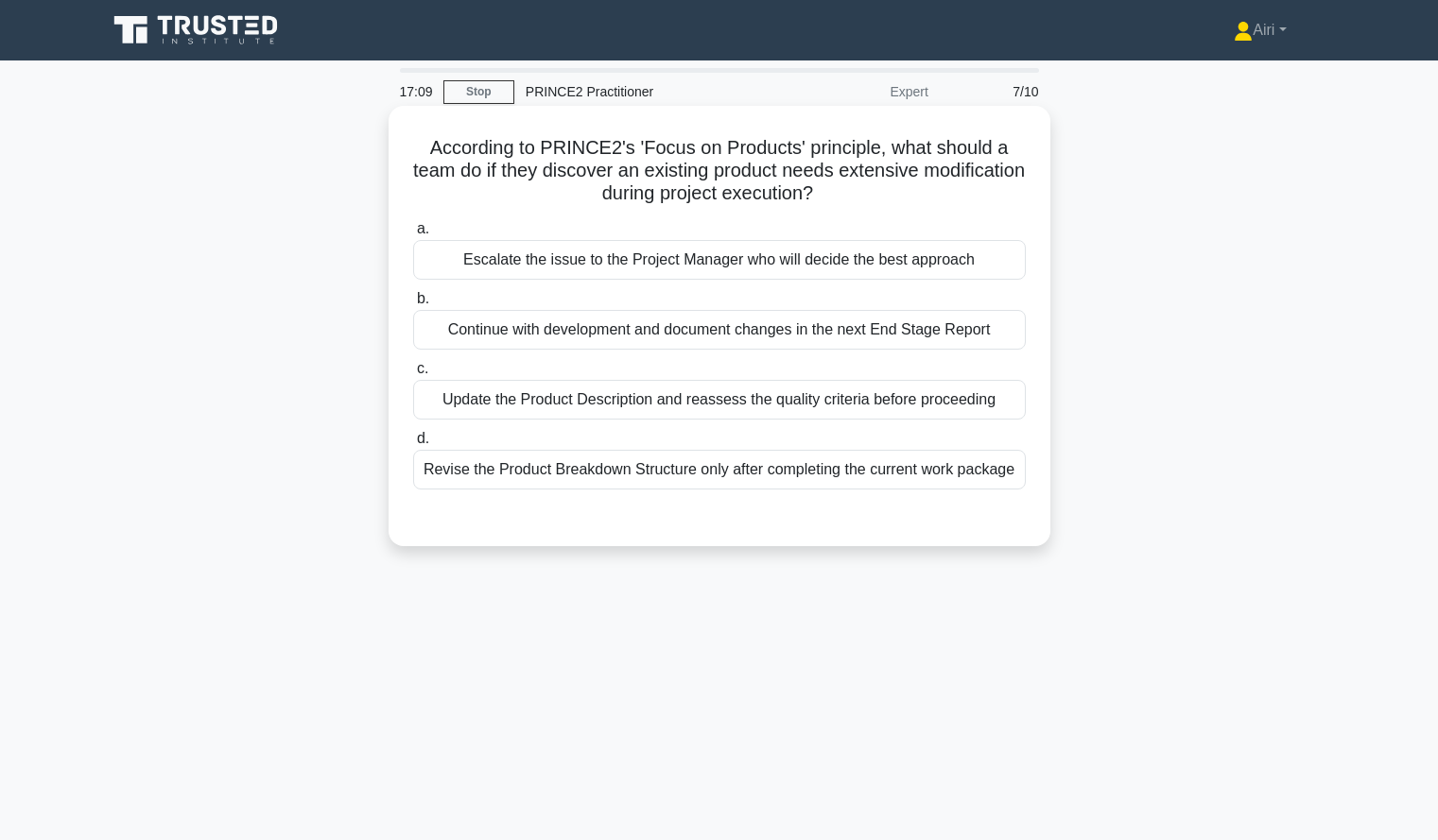
click at [992, 255] on div "Escalate the issue to the Project Manager who will decide the best approach" at bounding box center [719, 260] width 613 height 40
click at [413, 236] on input "a. Escalate the issue to the Project Manager who will decide the best approach" at bounding box center [413, 229] width 0 height 12
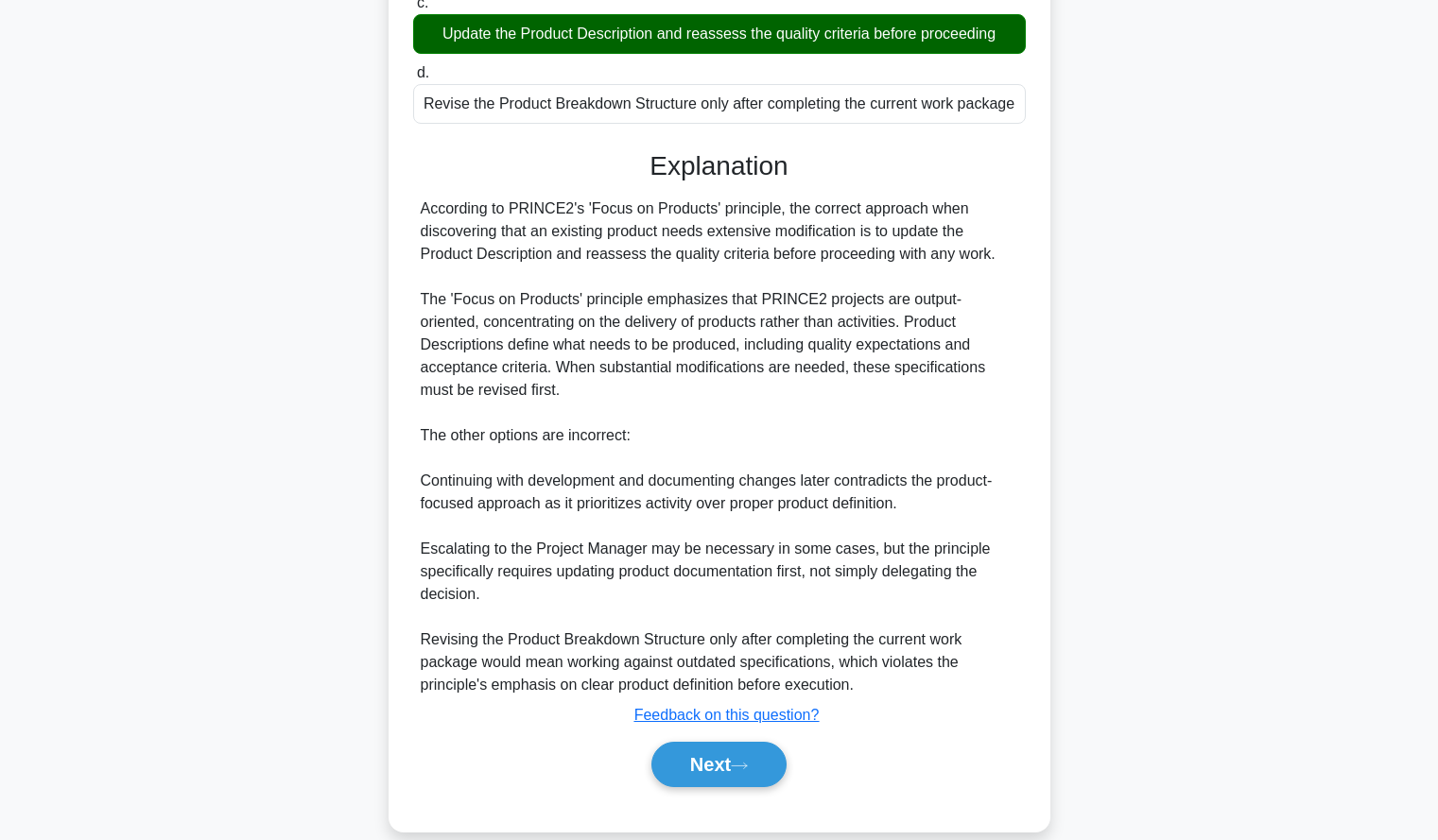
scroll to position [374, 0]
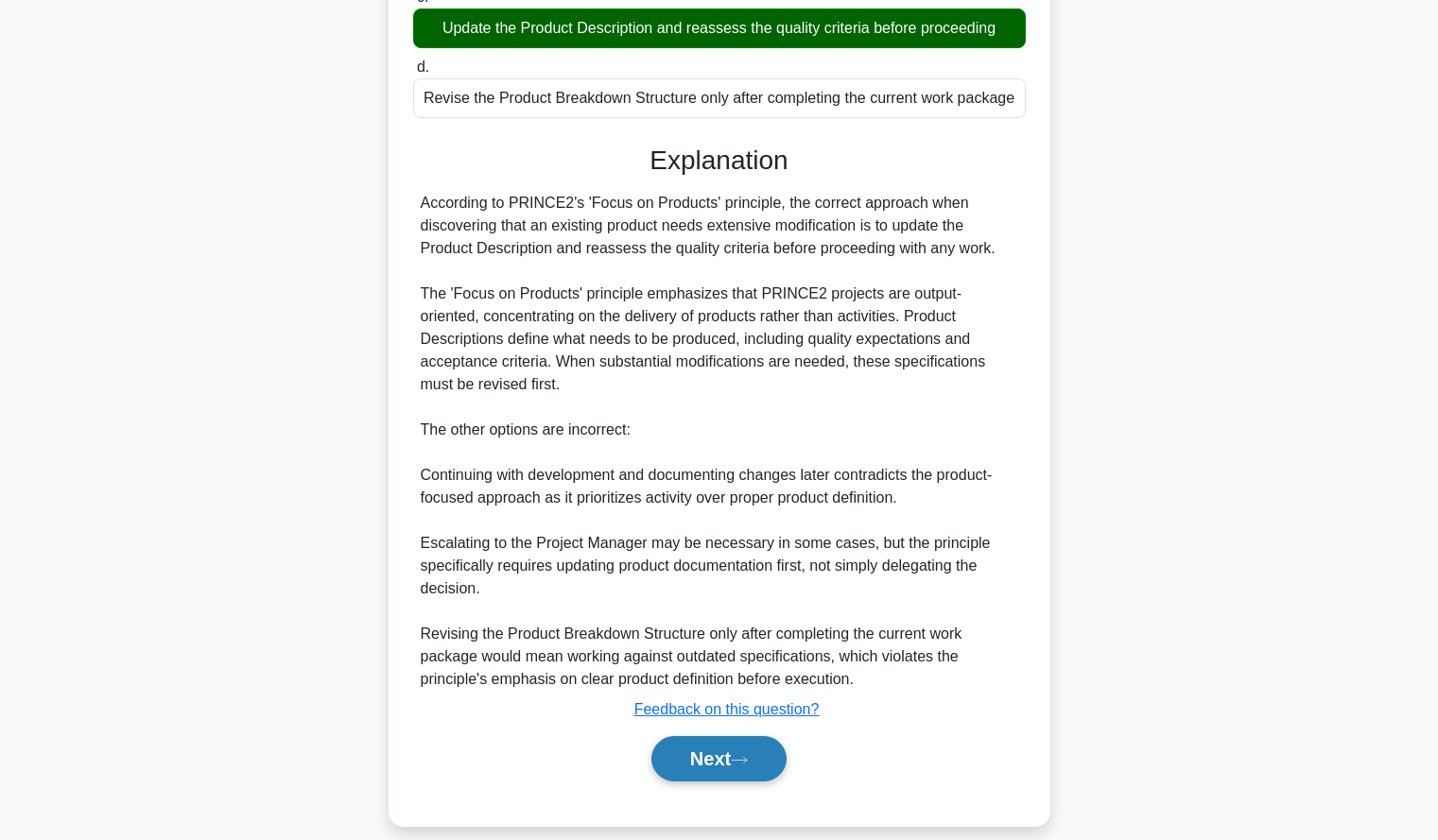
click at [669, 736] on button "Next" at bounding box center [719, 758] width 135 height 45
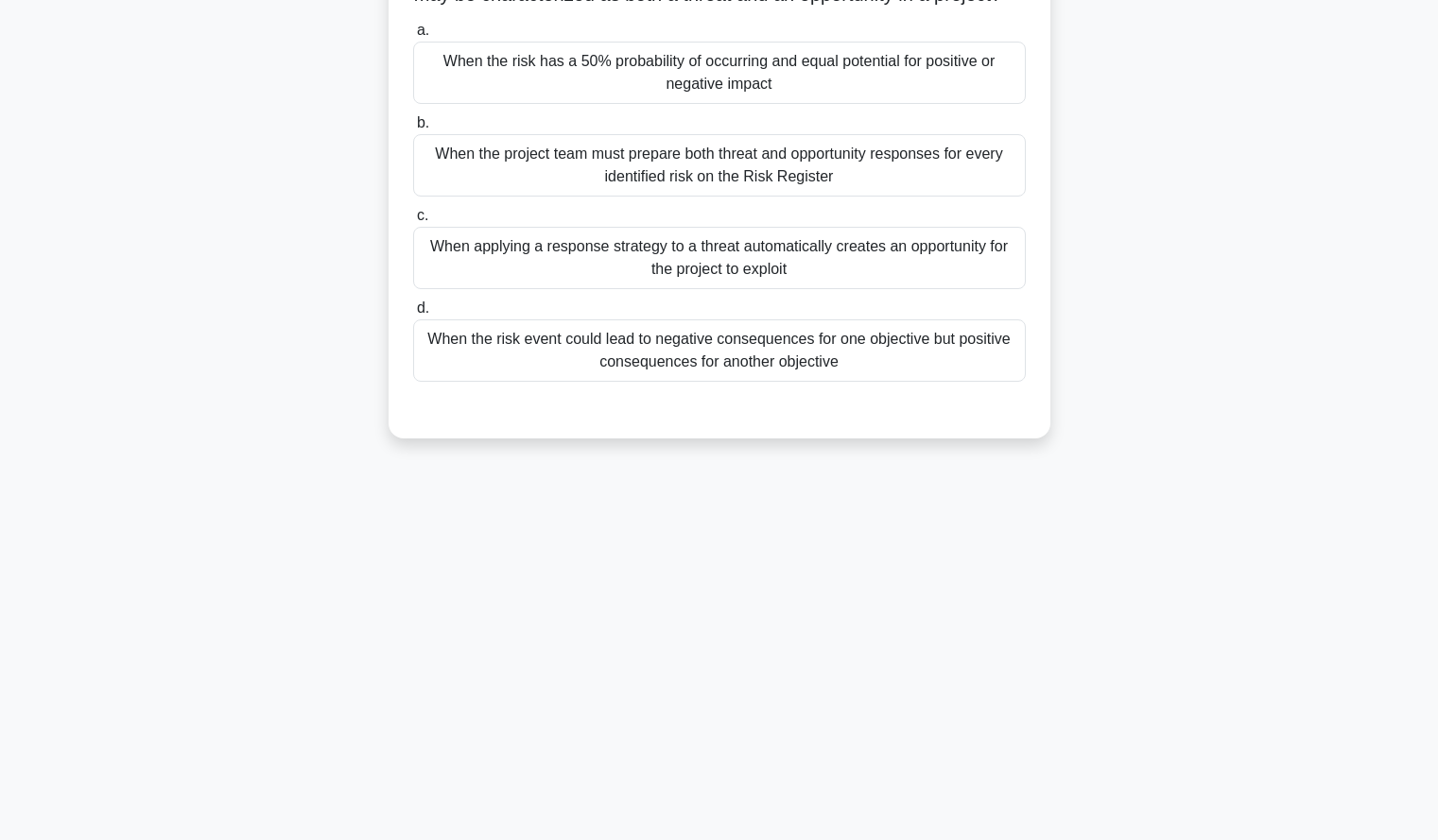
scroll to position [0, 0]
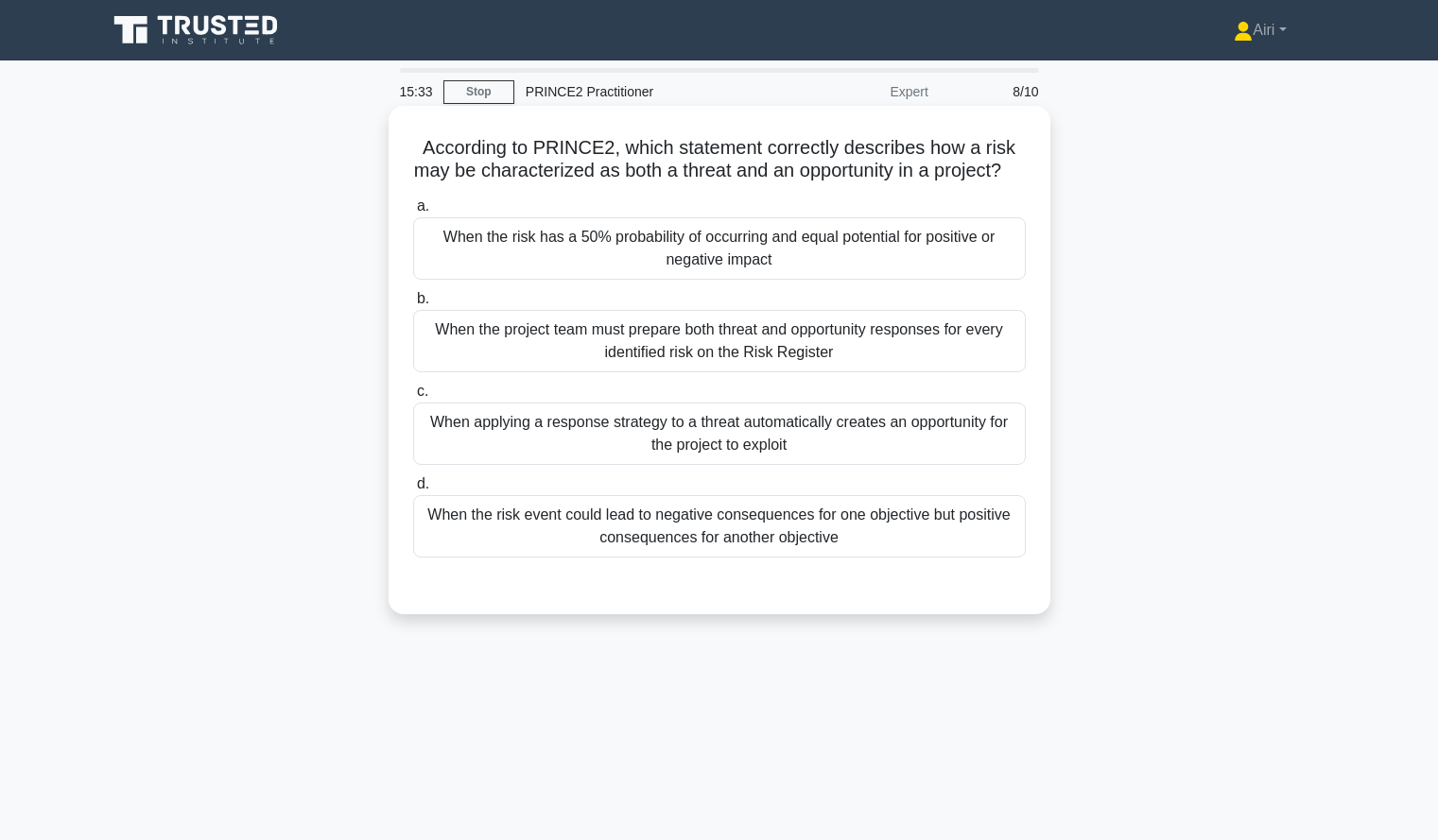
click at [962, 549] on div "When the risk event could lead to negative consequences for one objective but p…" at bounding box center [719, 526] width 613 height 62
click at [413, 490] on input "d. When the risk event could lead to negative consequences for one objective bu…" at bounding box center [413, 484] width 0 height 12
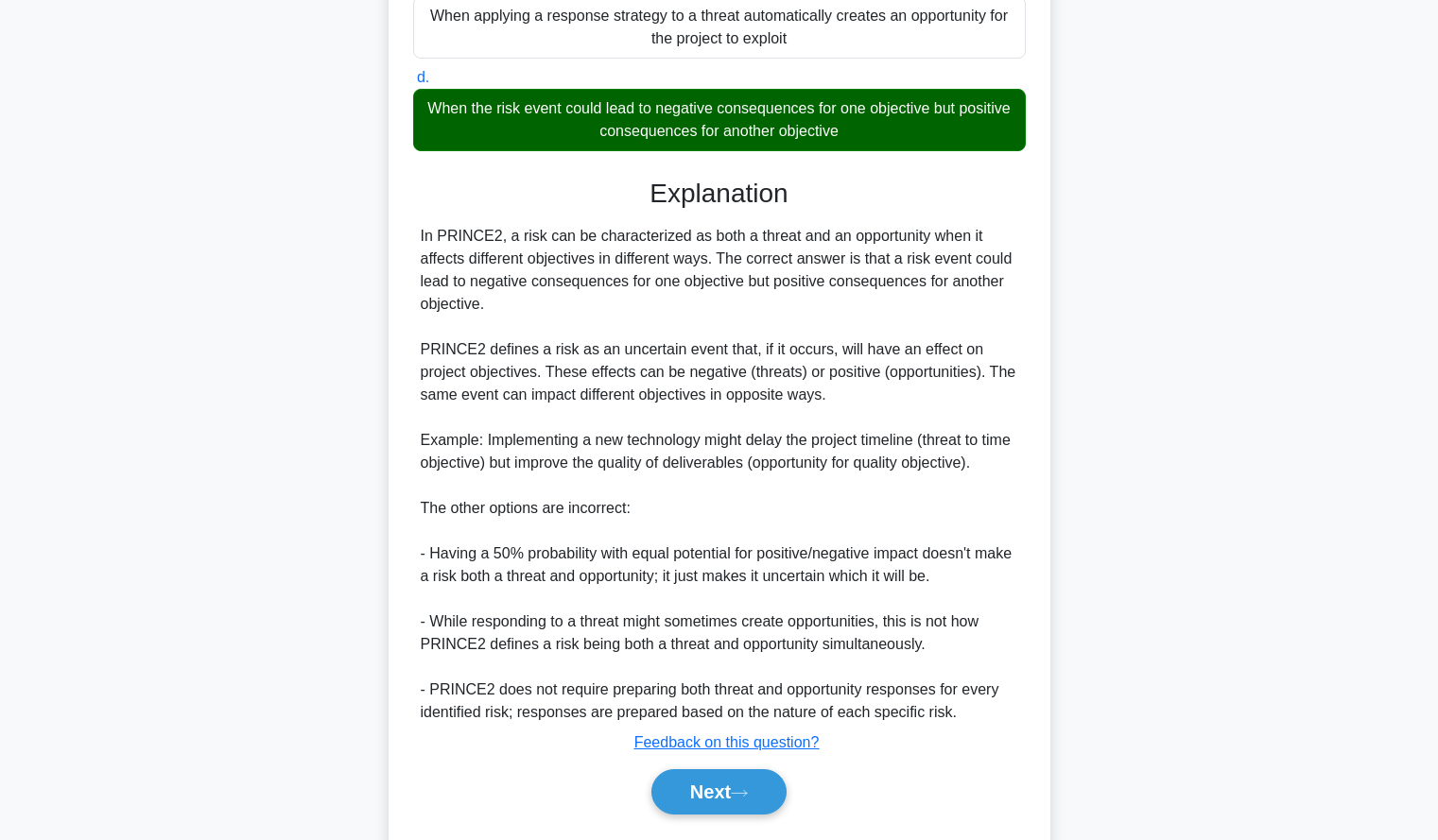
scroll to position [484, 0]
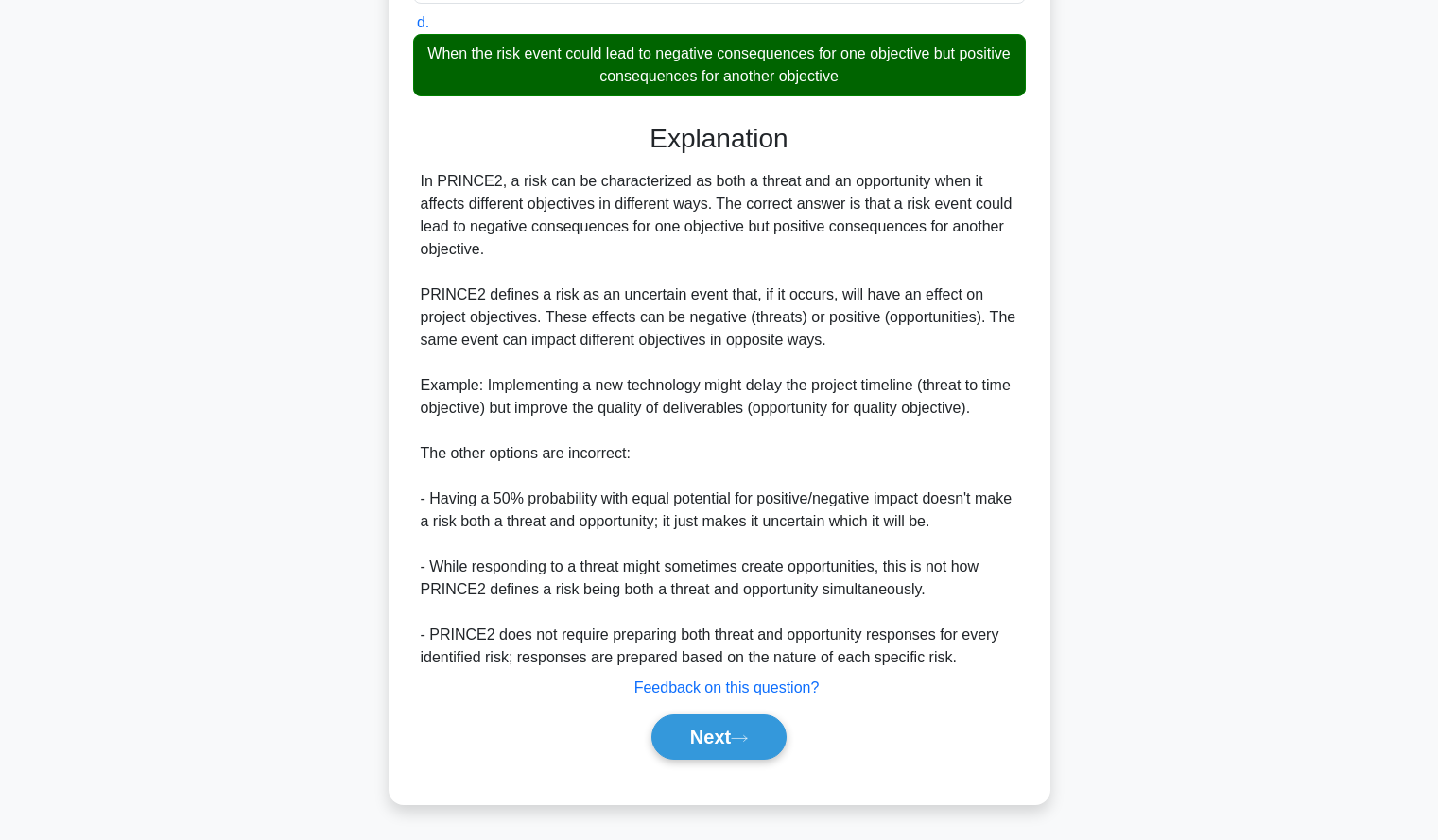
click at [741, 711] on div "Next" at bounding box center [719, 736] width 613 height 61
click at [744, 720] on button "Next" at bounding box center [719, 736] width 135 height 45
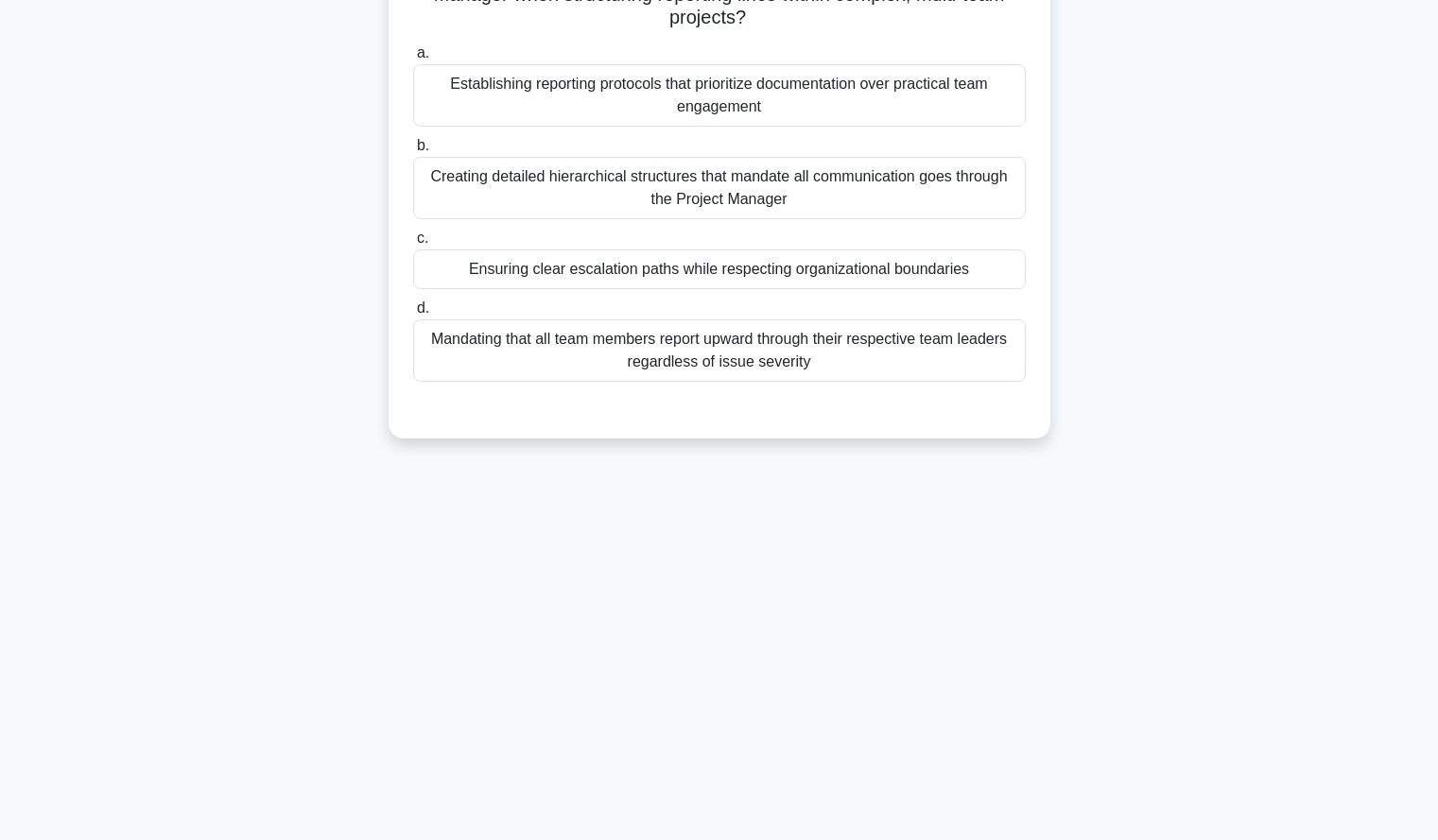
scroll to position [0, 0]
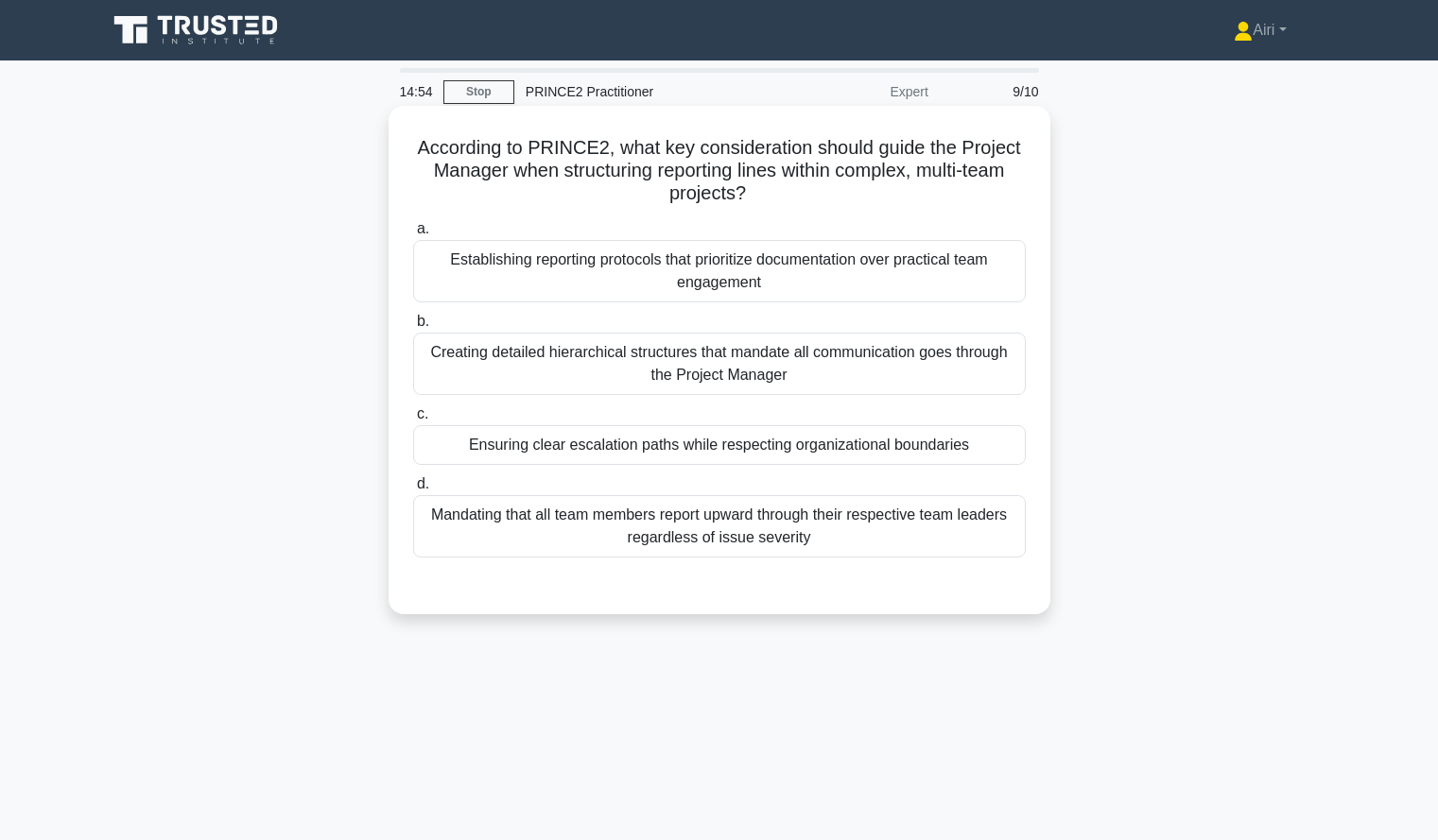
click at [990, 440] on div "Ensuring clear escalation paths while respecting organizational boundaries" at bounding box center [719, 445] width 613 height 40
click at [413, 420] on input "c. Ensuring clear escalation paths while respecting organizational boundaries" at bounding box center [413, 415] width 0 height 12
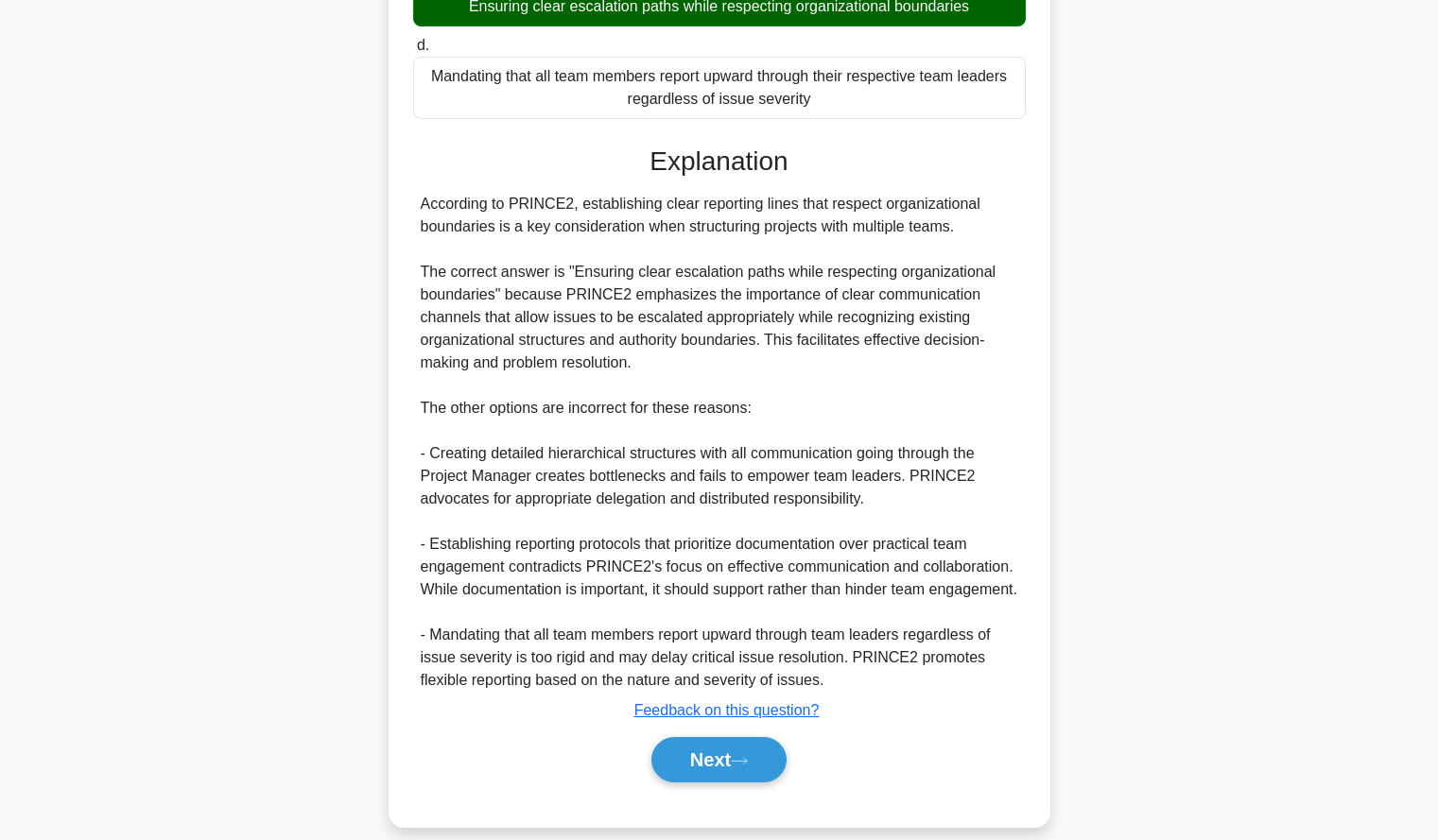
scroll to position [484, 0]
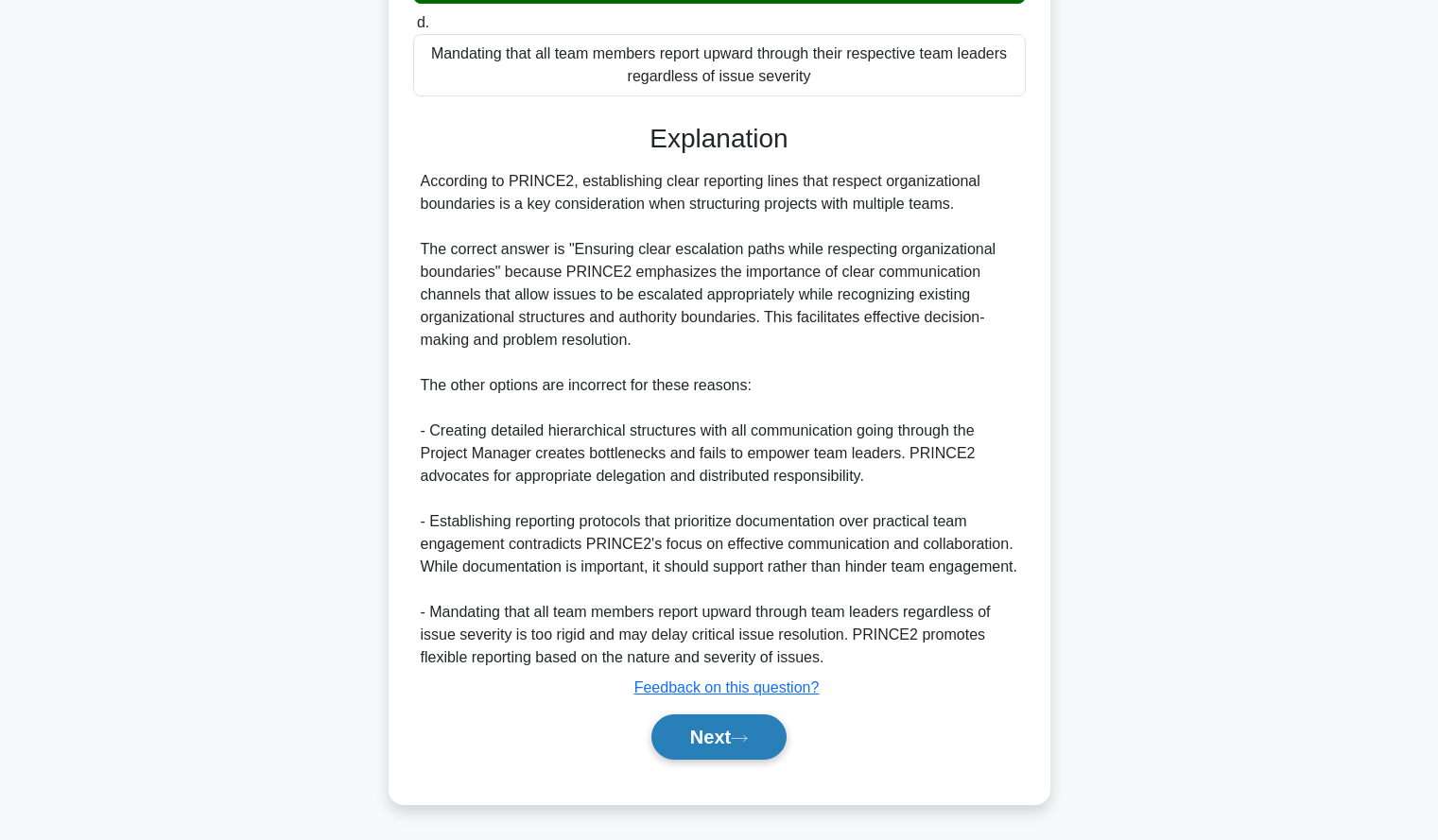
click at [766, 716] on button "Next" at bounding box center [719, 736] width 135 height 45
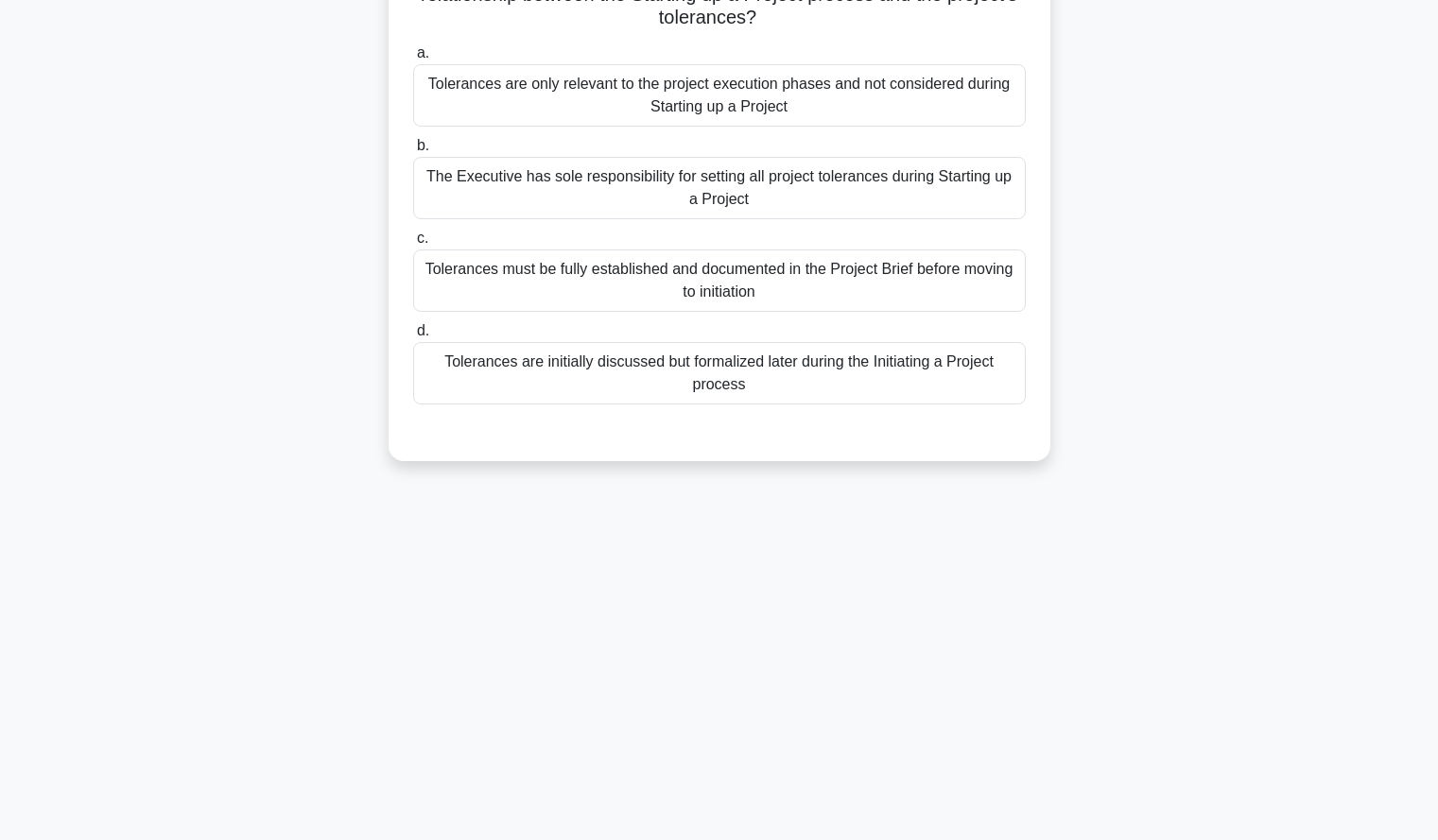
scroll to position [0, 0]
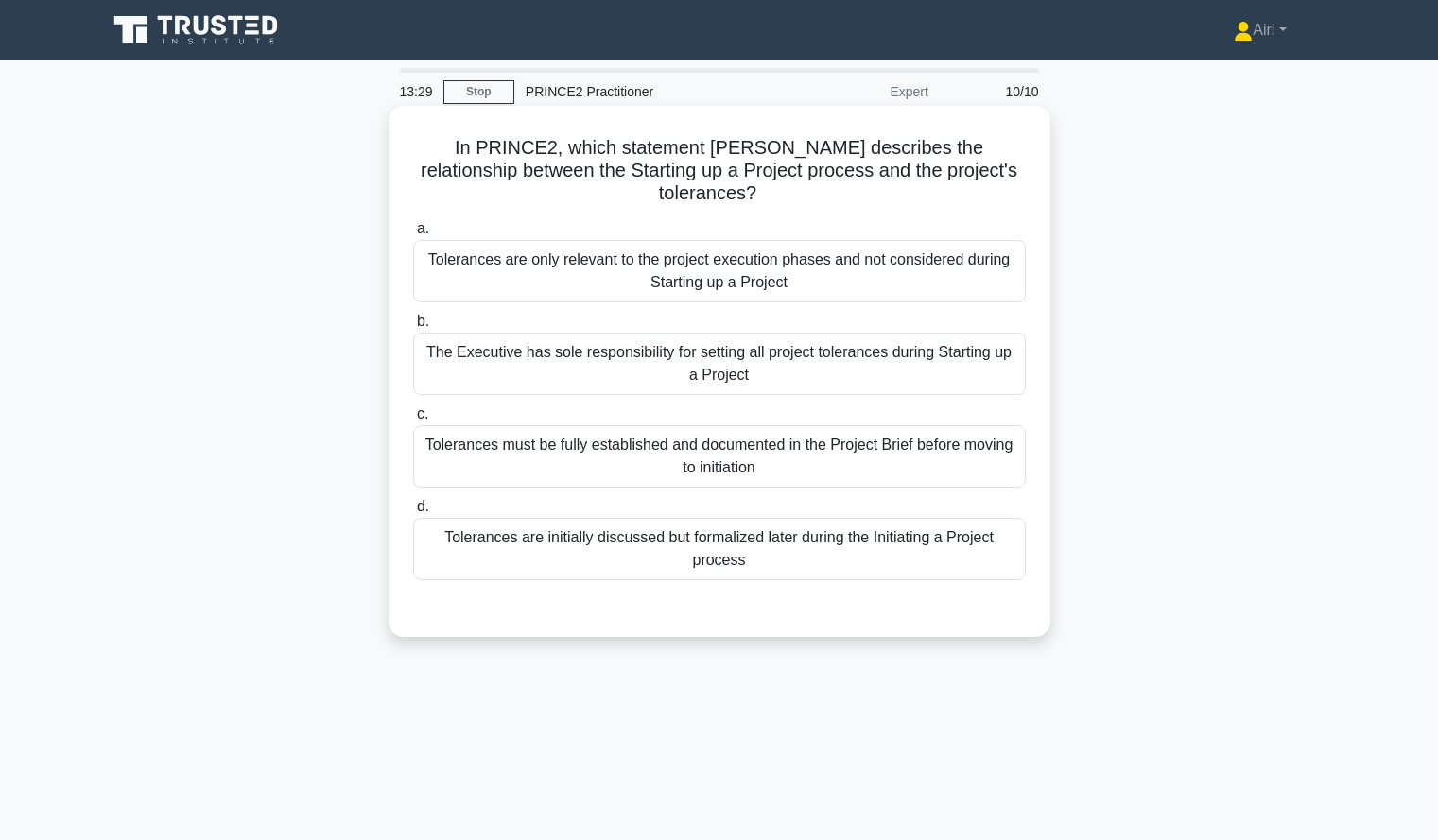
click at [940, 535] on div "Tolerances are initially discussed but formalized later during the Initiating a…" at bounding box center [719, 548] width 613 height 62
click at [413, 513] on input "d. Tolerances are initially discussed but formalized later during the Initiatin…" at bounding box center [413, 506] width 0 height 12
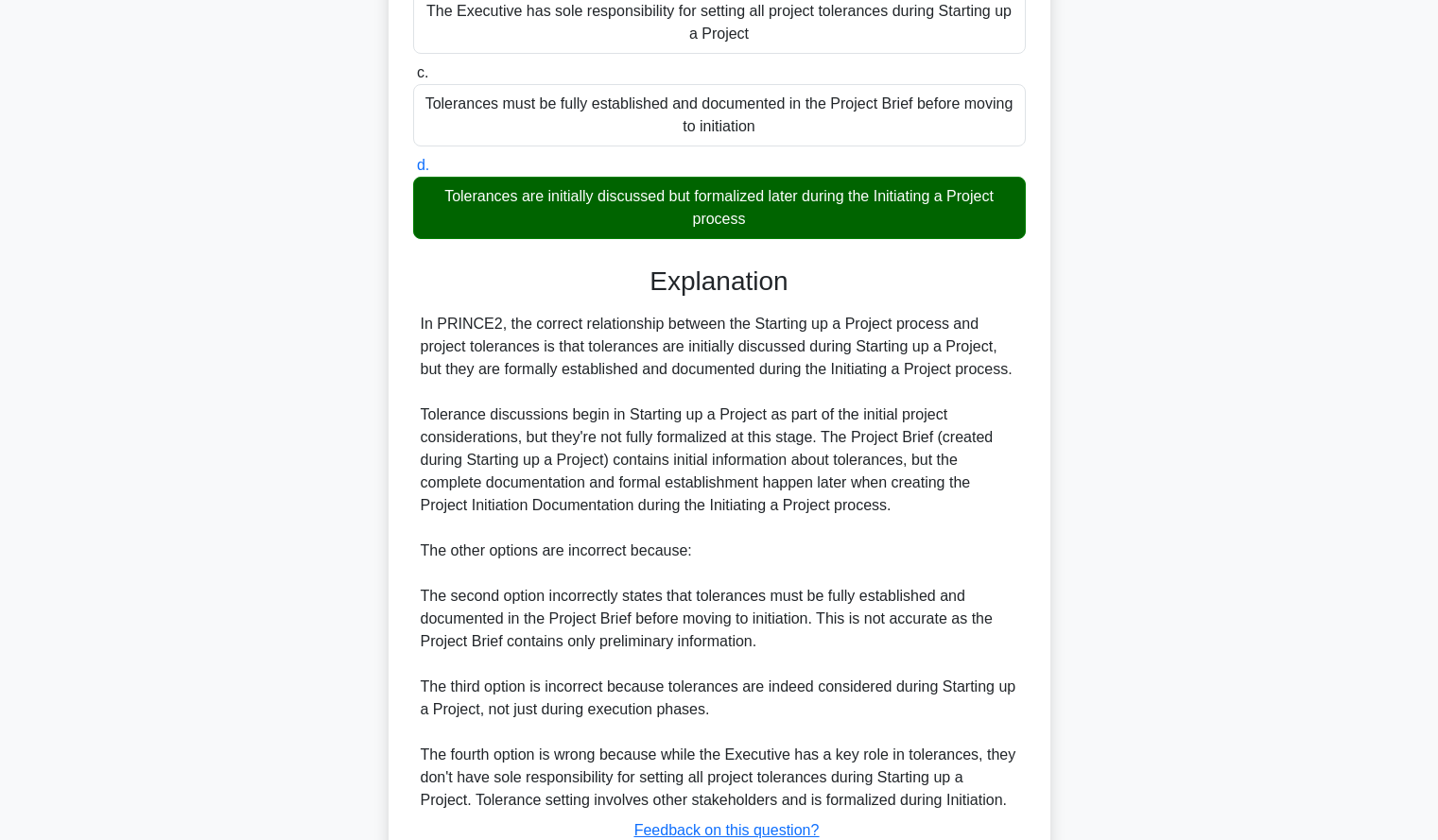
scroll to position [462, 0]
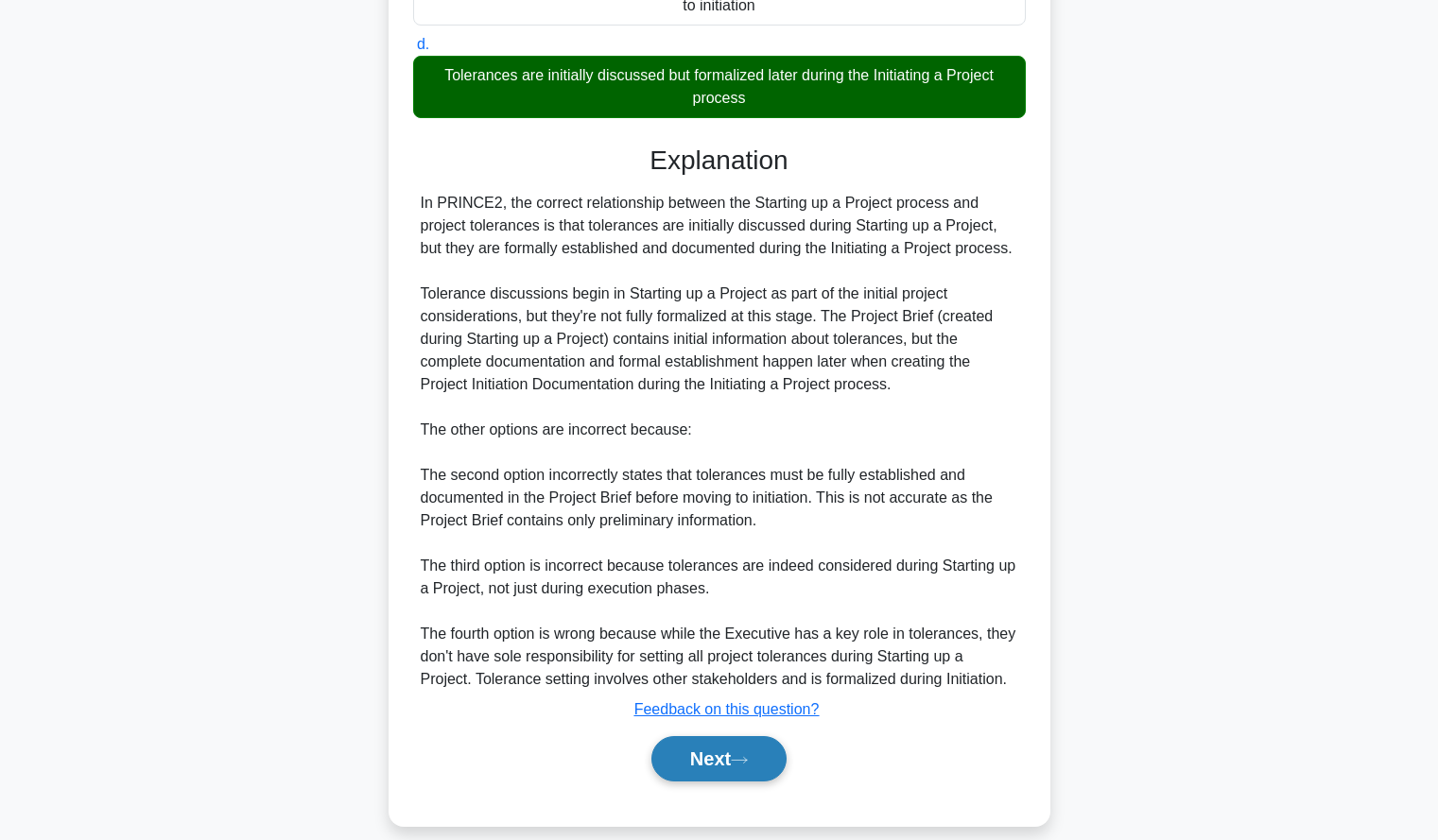
click at [664, 736] on button "Next" at bounding box center [719, 758] width 135 height 45
